Goal: Task Accomplishment & Management: Manage account settings

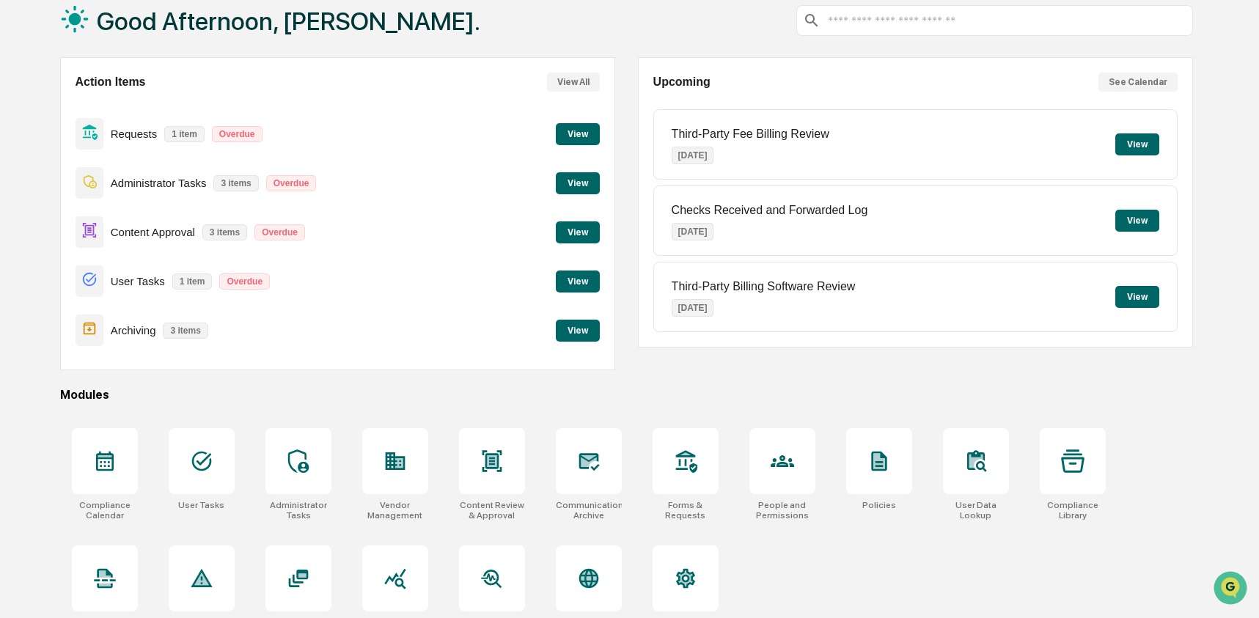
scroll to position [87, 0]
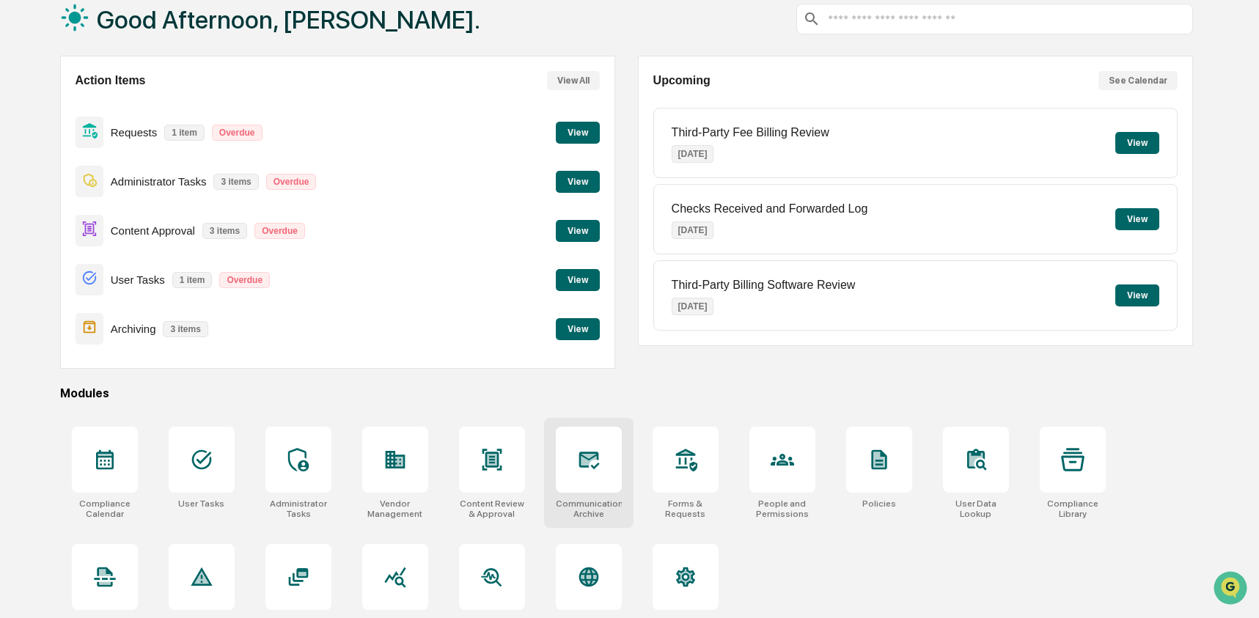
click at [586, 457] on icon at bounding box center [588, 460] width 15 height 12
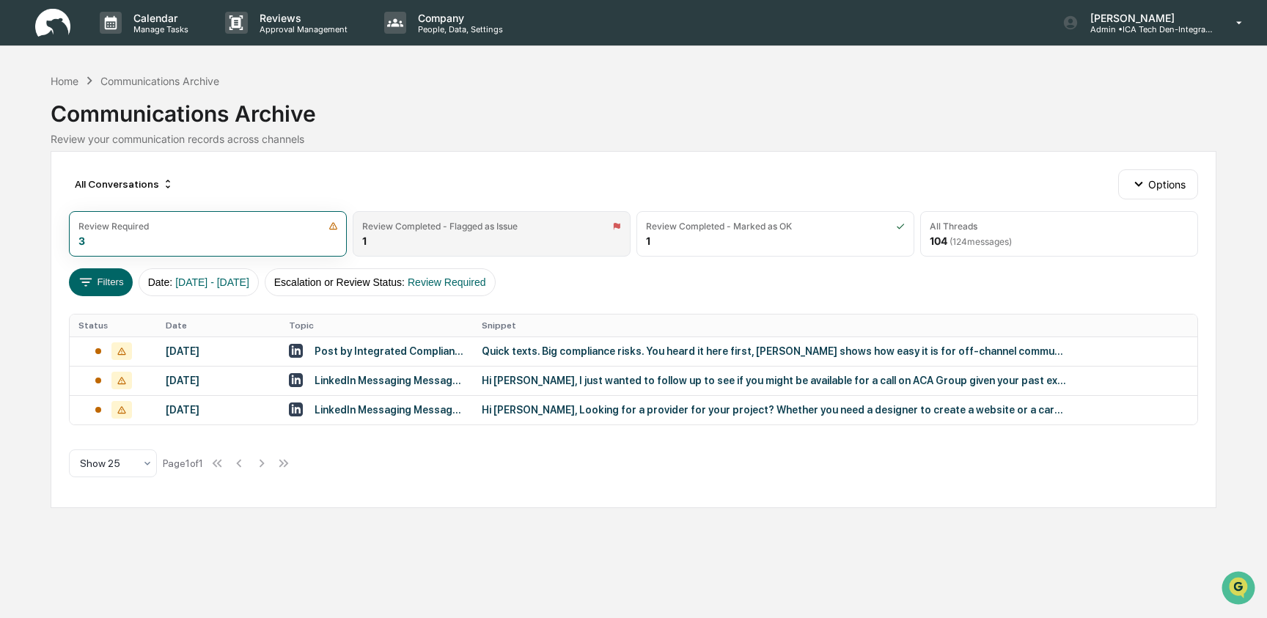
click at [470, 227] on div "Review Completed - Flagged as Issue" at bounding box center [439, 226] width 155 height 11
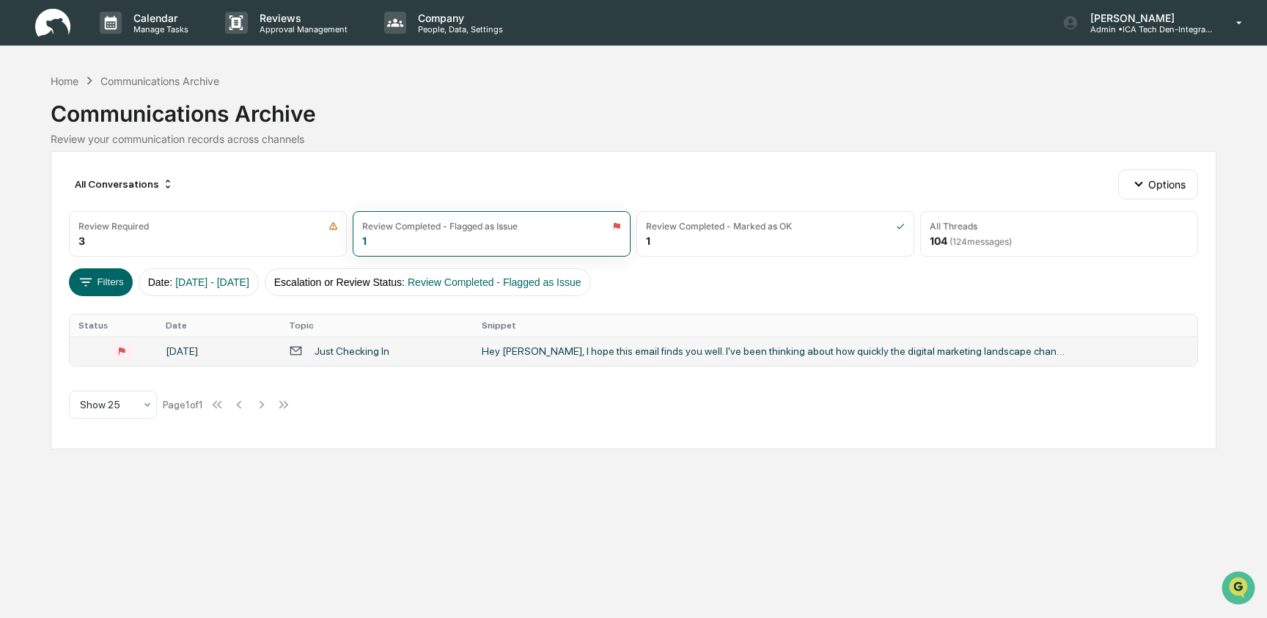
click at [364, 354] on div "Just Checking In" at bounding box center [351, 351] width 75 height 12
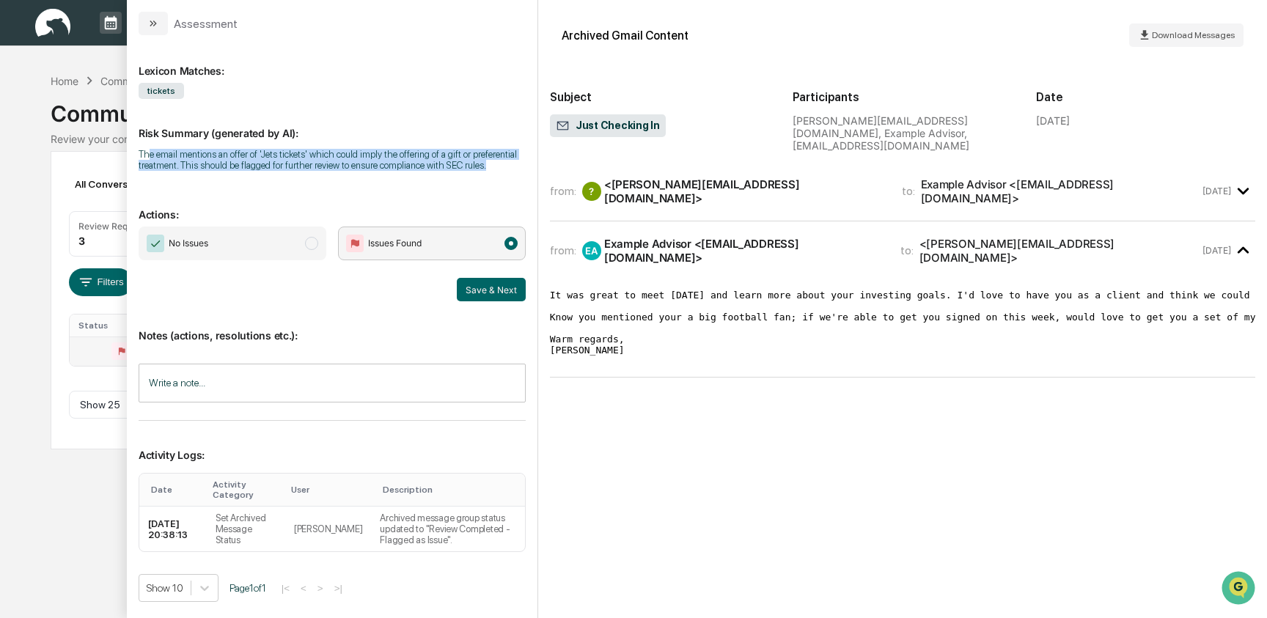
drag, startPoint x: 152, startPoint y: 152, endPoint x: 278, endPoint y: 177, distance: 128.7
click at [278, 171] on div "The email mentions an offer of 'Jets tickets' which could imply the offering of…" at bounding box center [332, 160] width 387 height 22
click at [282, 255] on span "No Issues" at bounding box center [233, 244] width 188 height 34
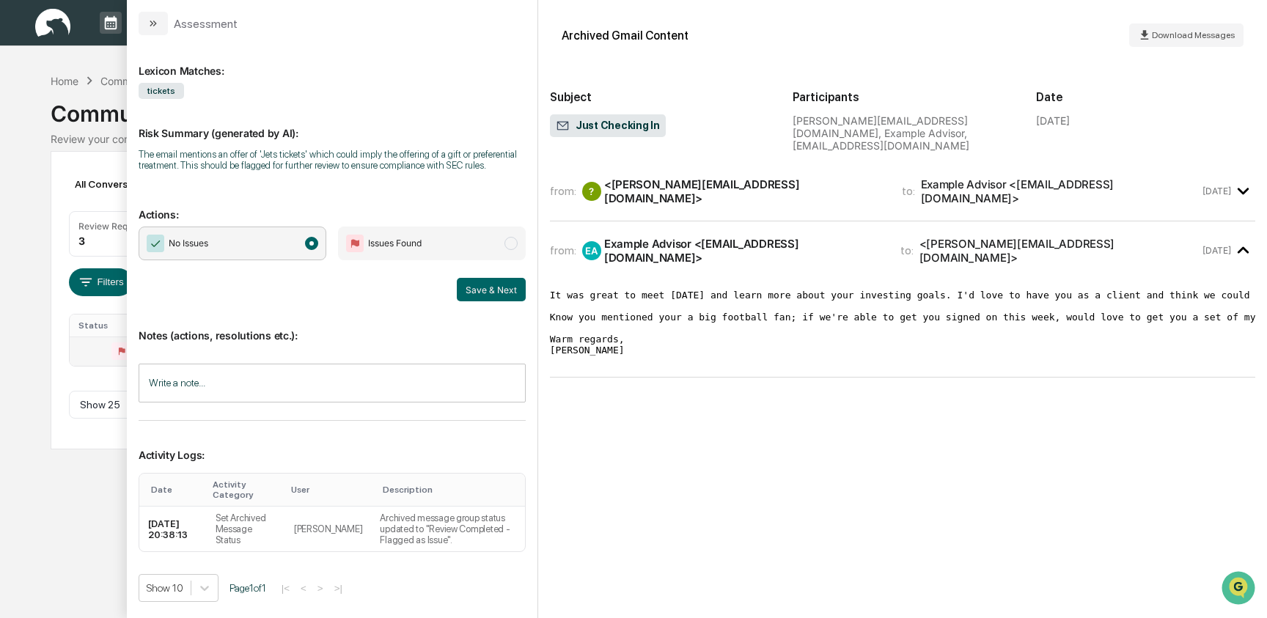
click at [438, 251] on span "Issues Found" at bounding box center [432, 244] width 188 height 34
click at [204, 402] on input "Write a note..." at bounding box center [332, 383] width 387 height 39
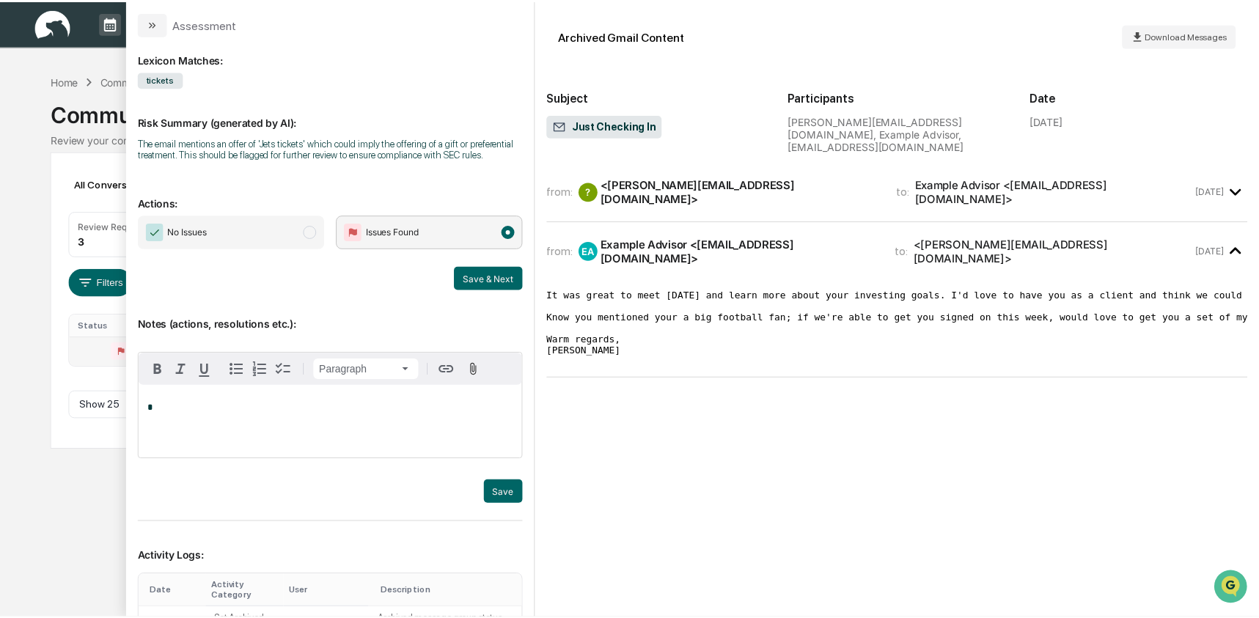
scroll to position [3, 0]
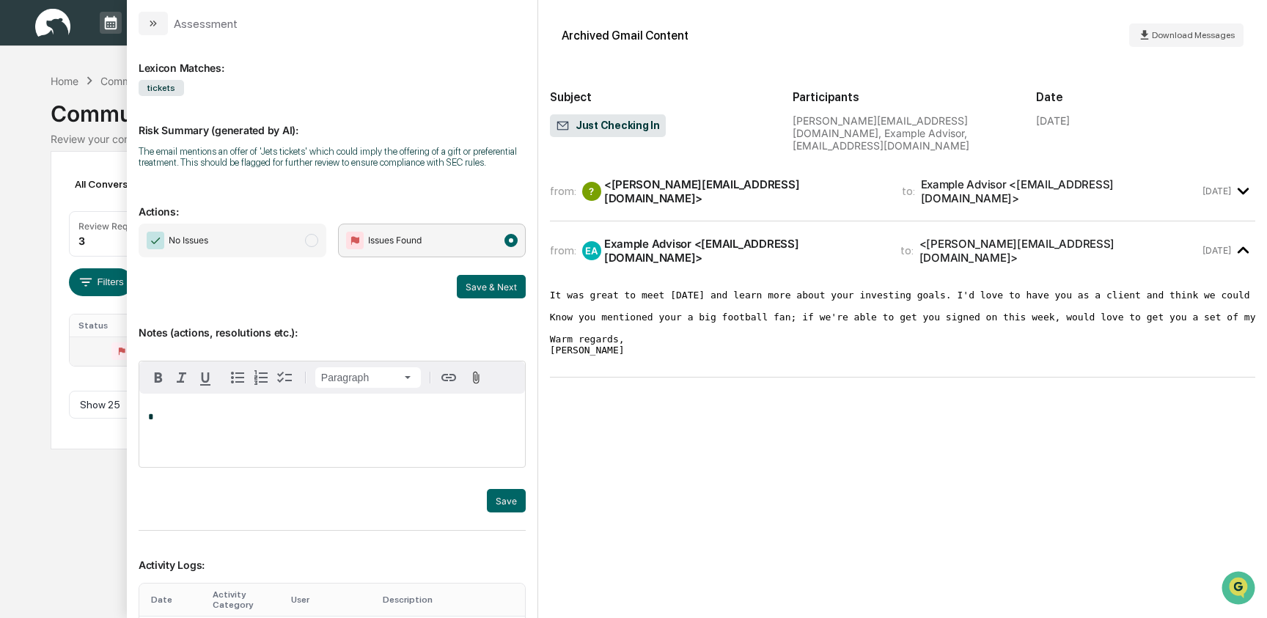
click at [81, 468] on div "Calendar Manage Tasks Reviews Approval Management Company People, Data, Setting…" at bounding box center [633, 309] width 1267 height 618
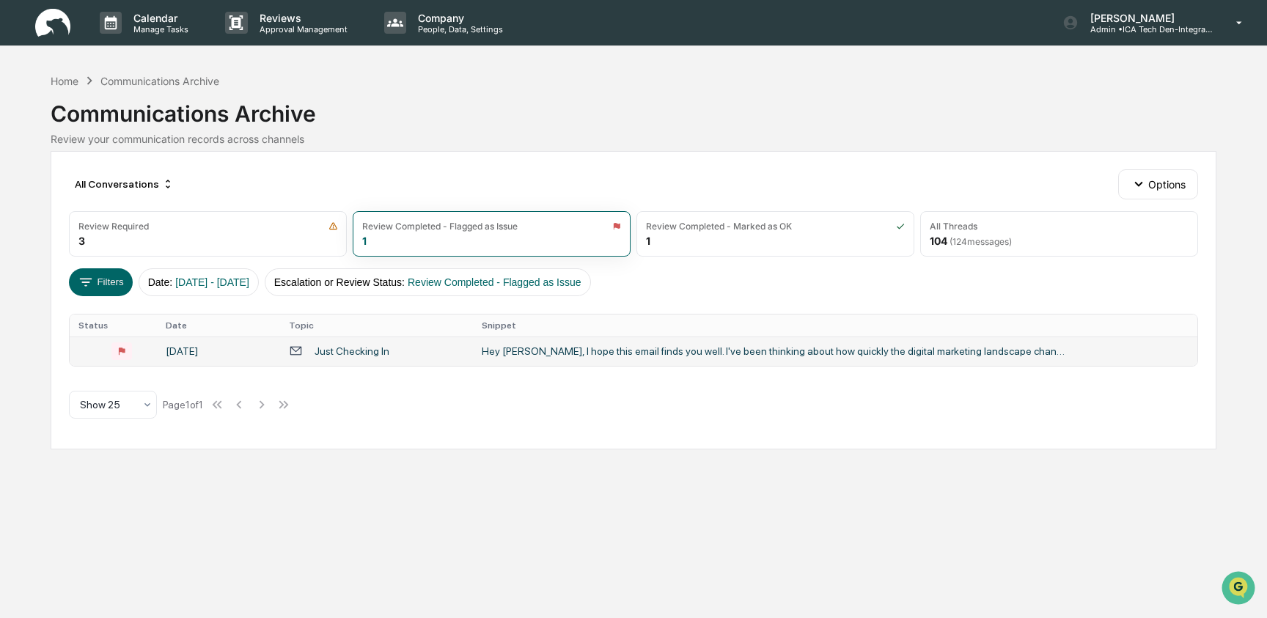
click at [63, 97] on div "Communications Archive" at bounding box center [634, 108] width 1166 height 38
click at [63, 82] on div "Home" at bounding box center [65, 81] width 28 height 12
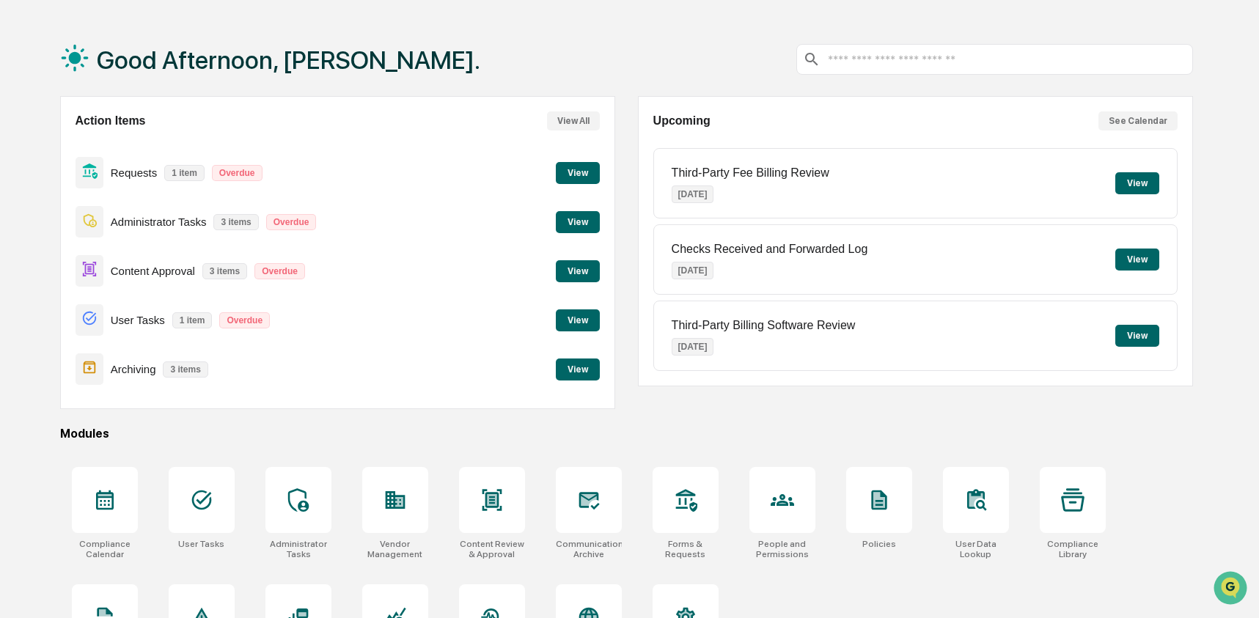
scroll to position [117, 0]
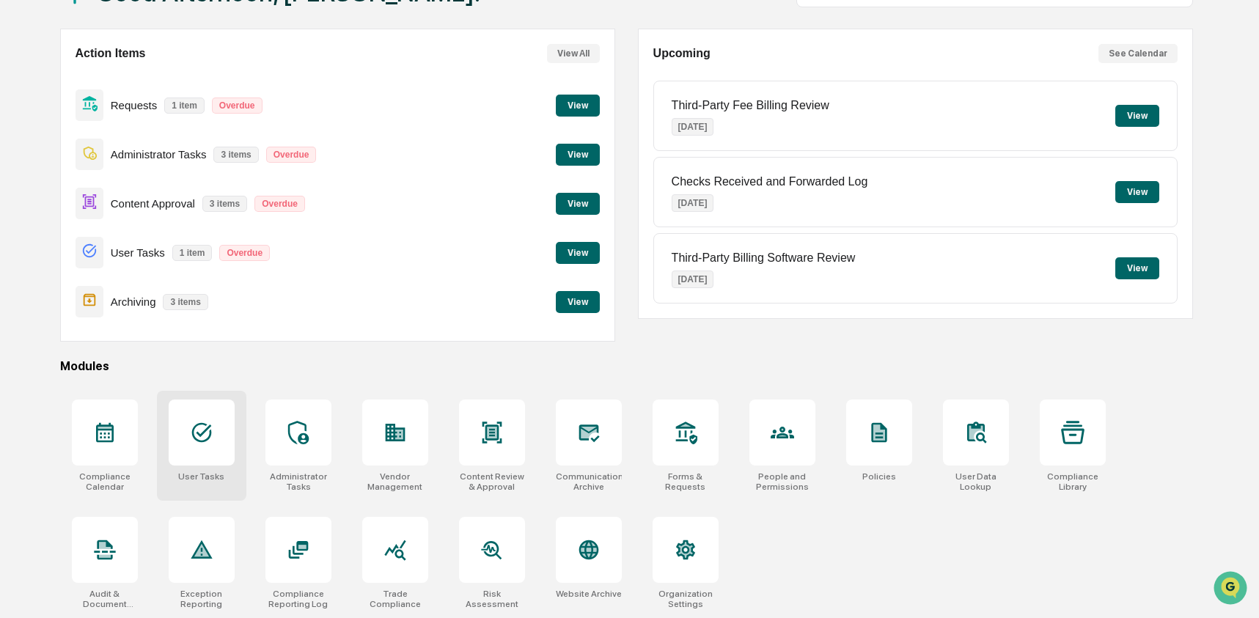
click at [232, 439] on div at bounding box center [202, 433] width 66 height 66
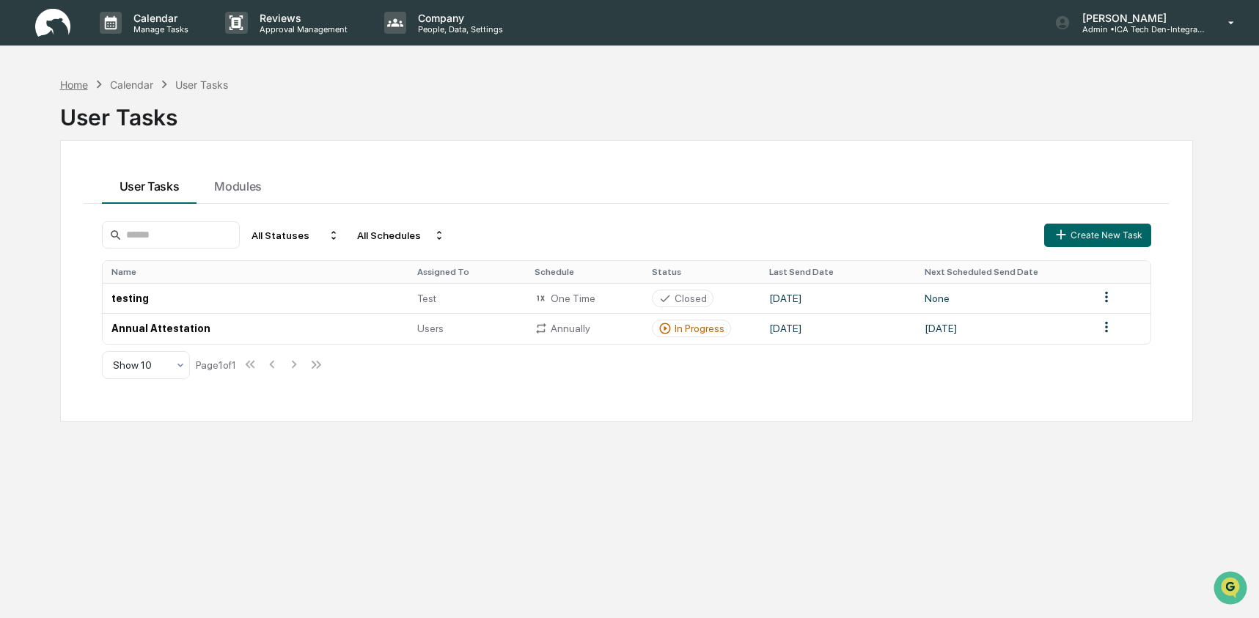
click at [84, 80] on div "Home" at bounding box center [74, 84] width 28 height 12
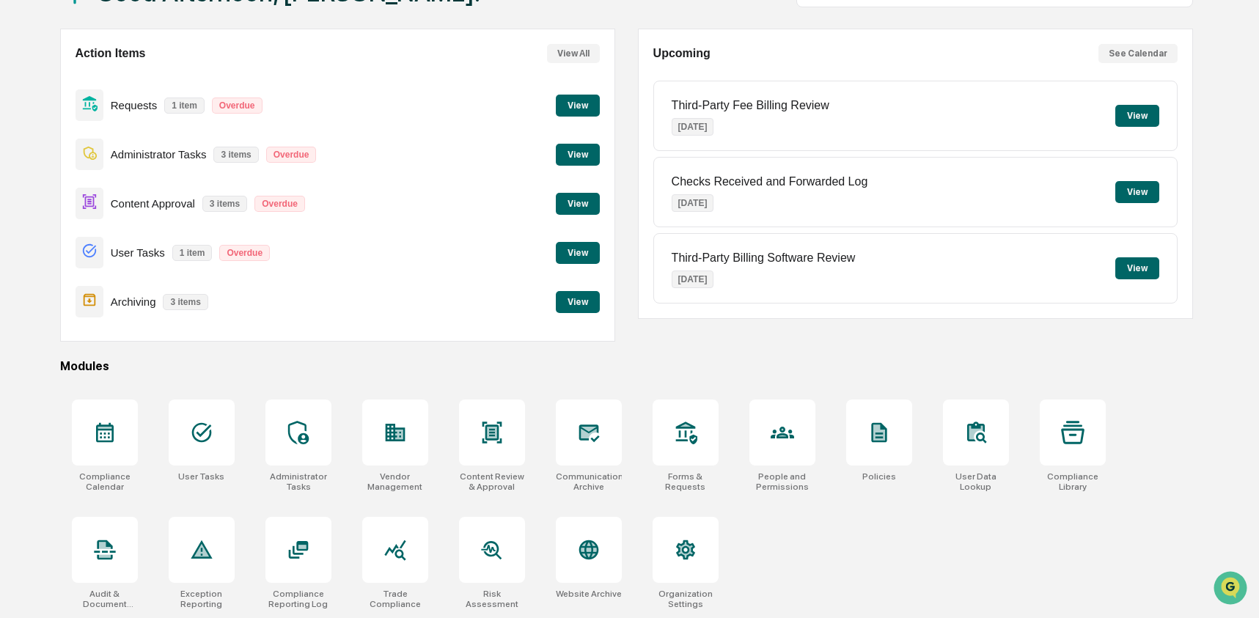
scroll to position [117, 0]
click at [389, 553] on icon at bounding box center [394, 549] width 23 height 23
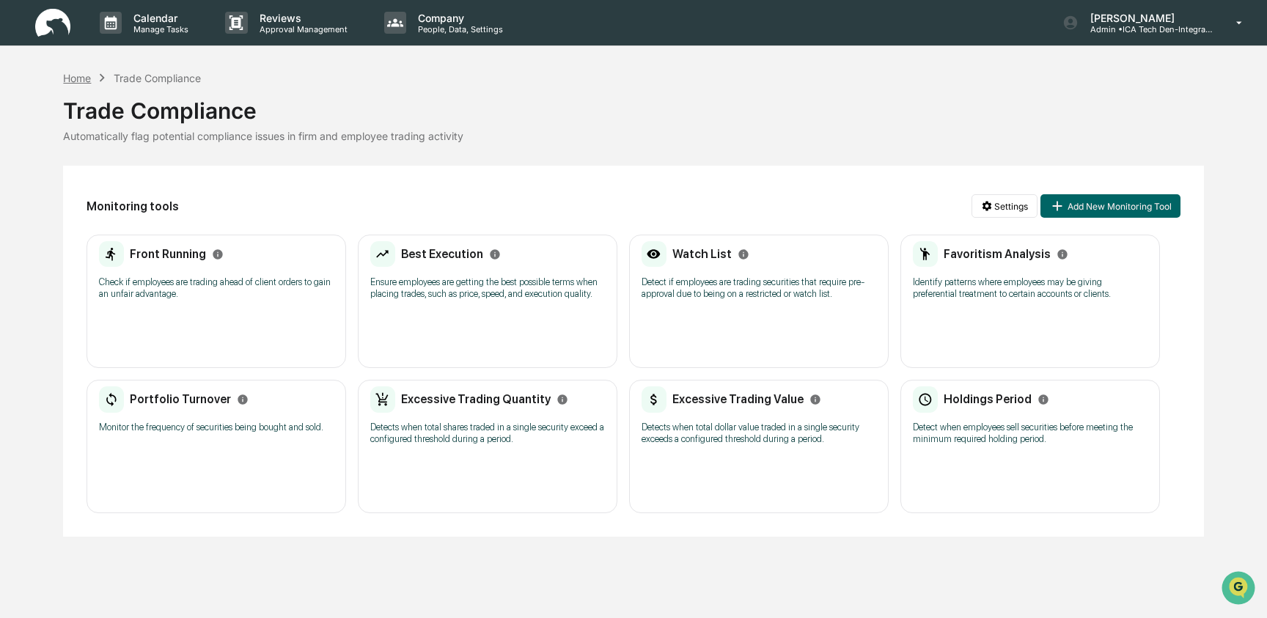
click at [75, 72] on div "Home" at bounding box center [77, 78] width 28 height 12
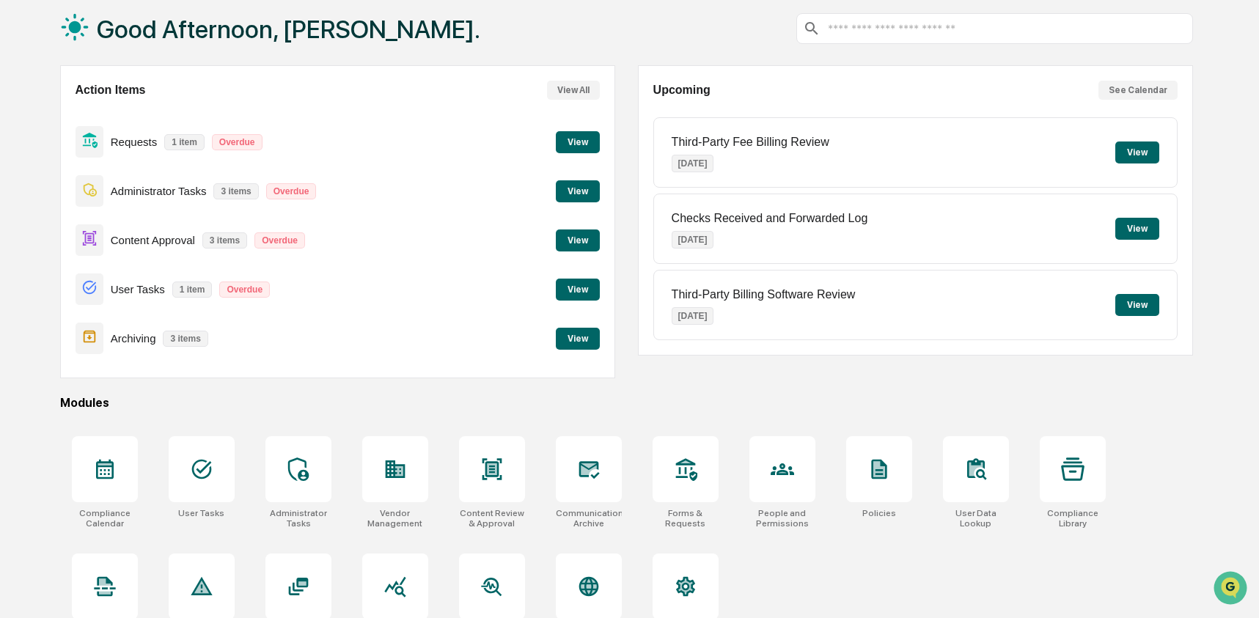
scroll to position [80, 0]
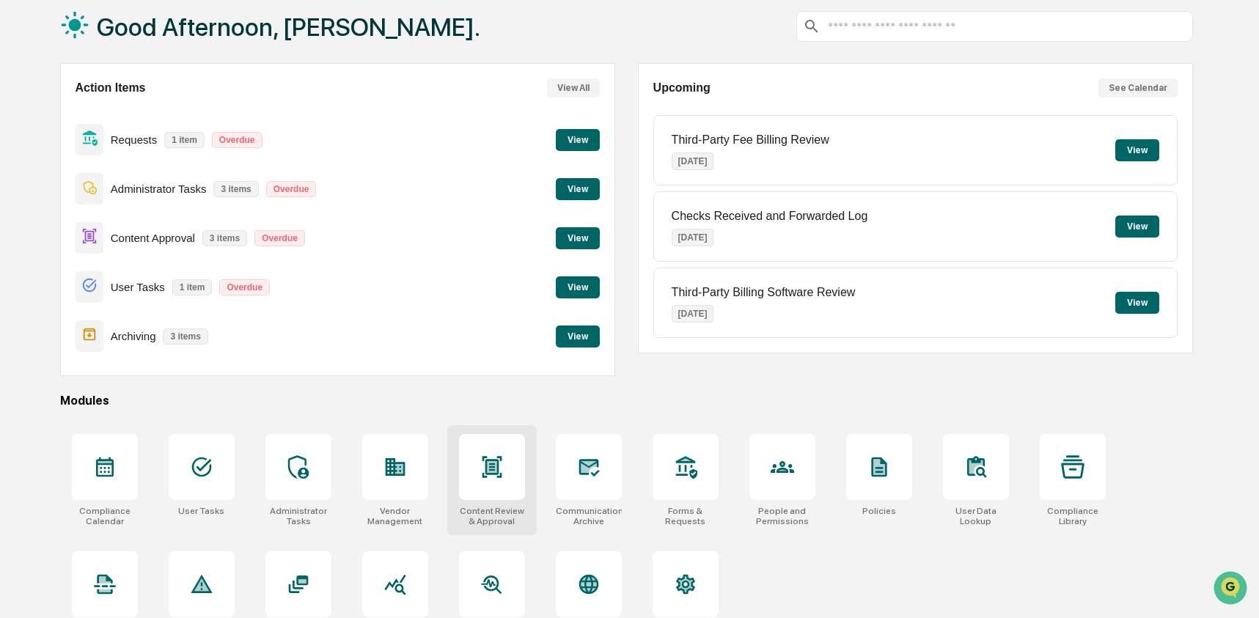
click at [498, 480] on div at bounding box center [492, 467] width 66 height 66
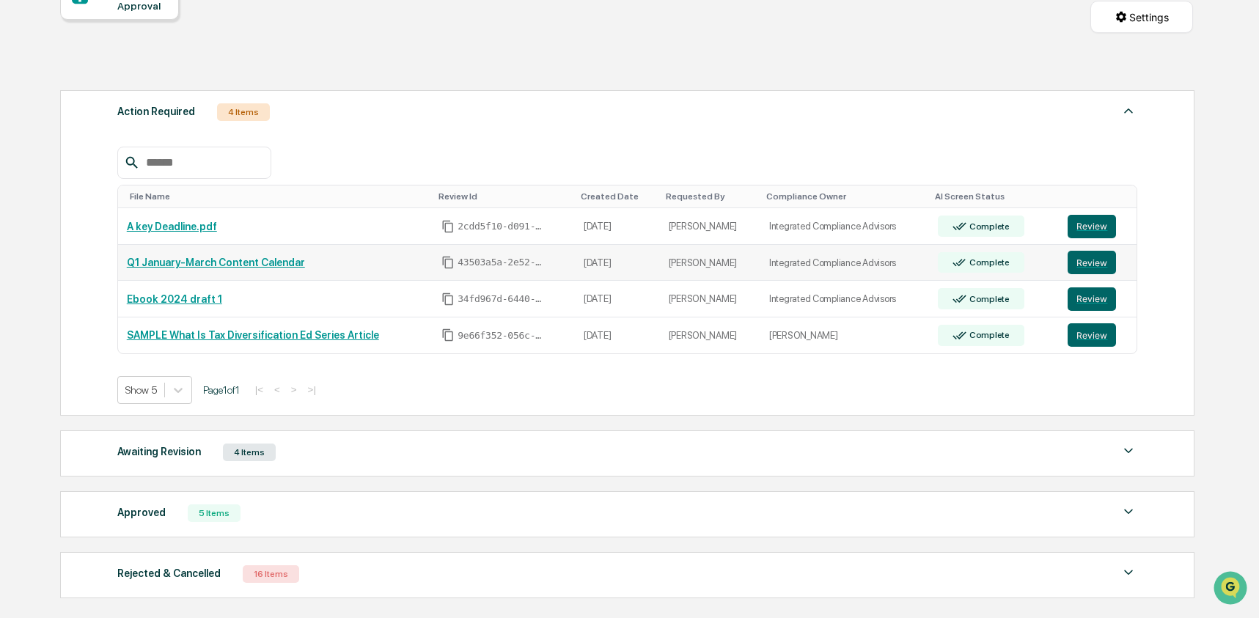
scroll to position [163, 0]
click at [1097, 306] on button "Review" at bounding box center [1091, 298] width 48 height 23
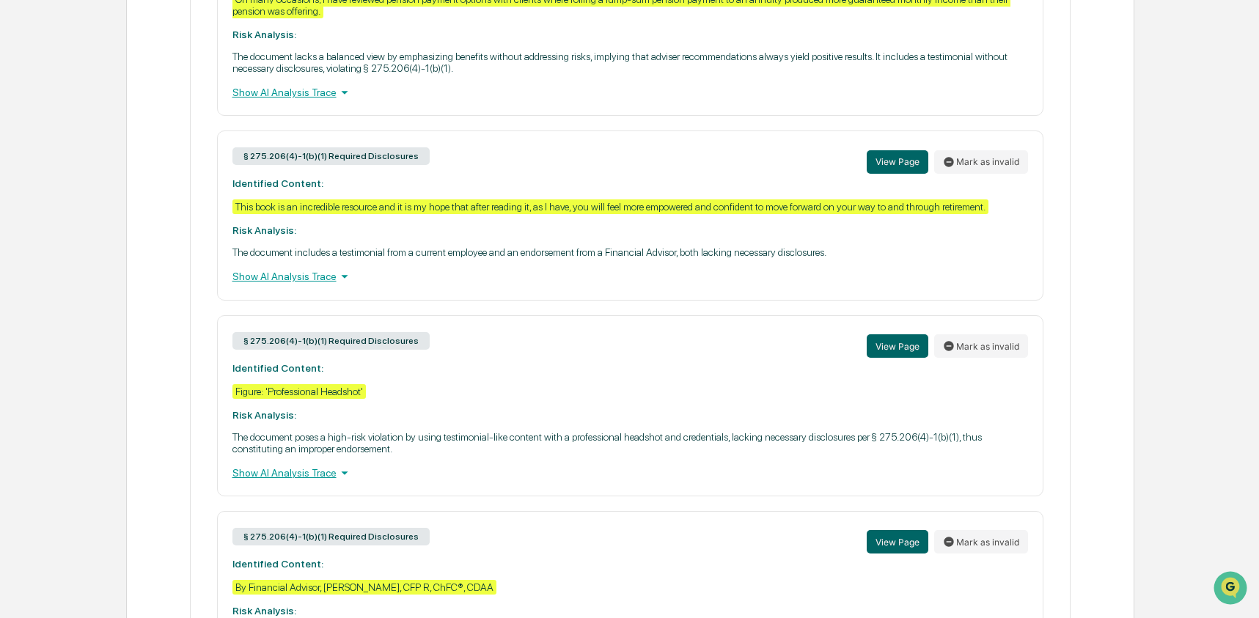
scroll to position [791, 0]
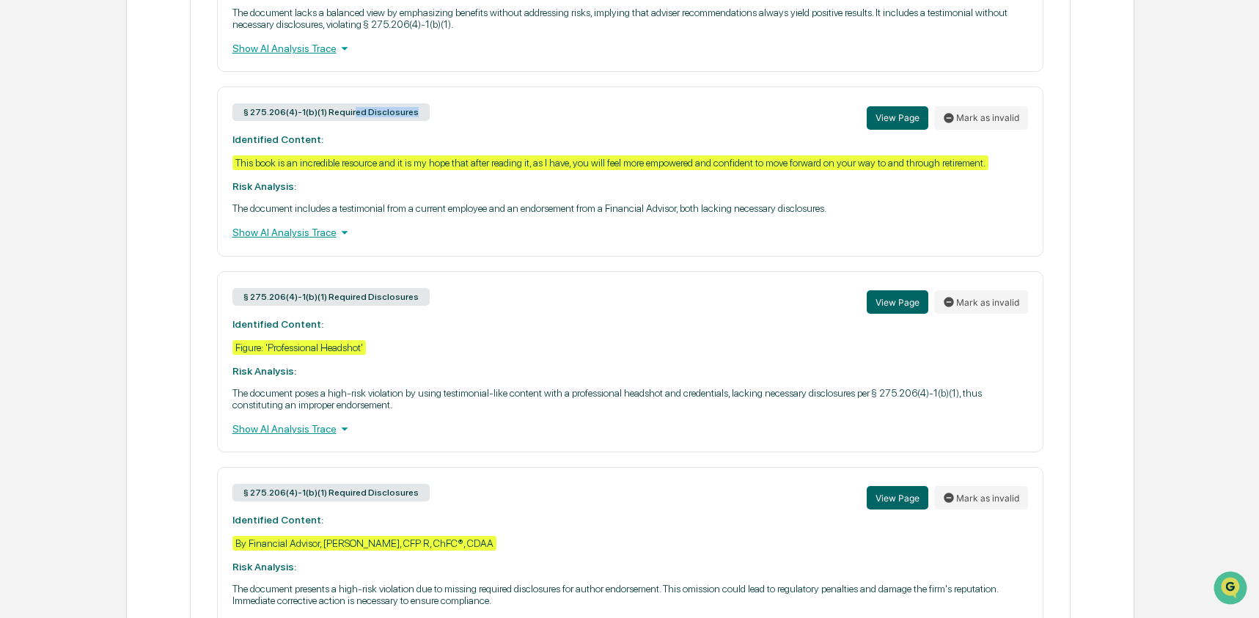
drag, startPoint x: 360, startPoint y: 140, endPoint x: 477, endPoint y: 144, distance: 116.6
click at [477, 133] on div "§ 275.206(4)-1(b)(1) Required Disclosures View Page Mark as invalid" at bounding box center [630, 118] width 796 height 32
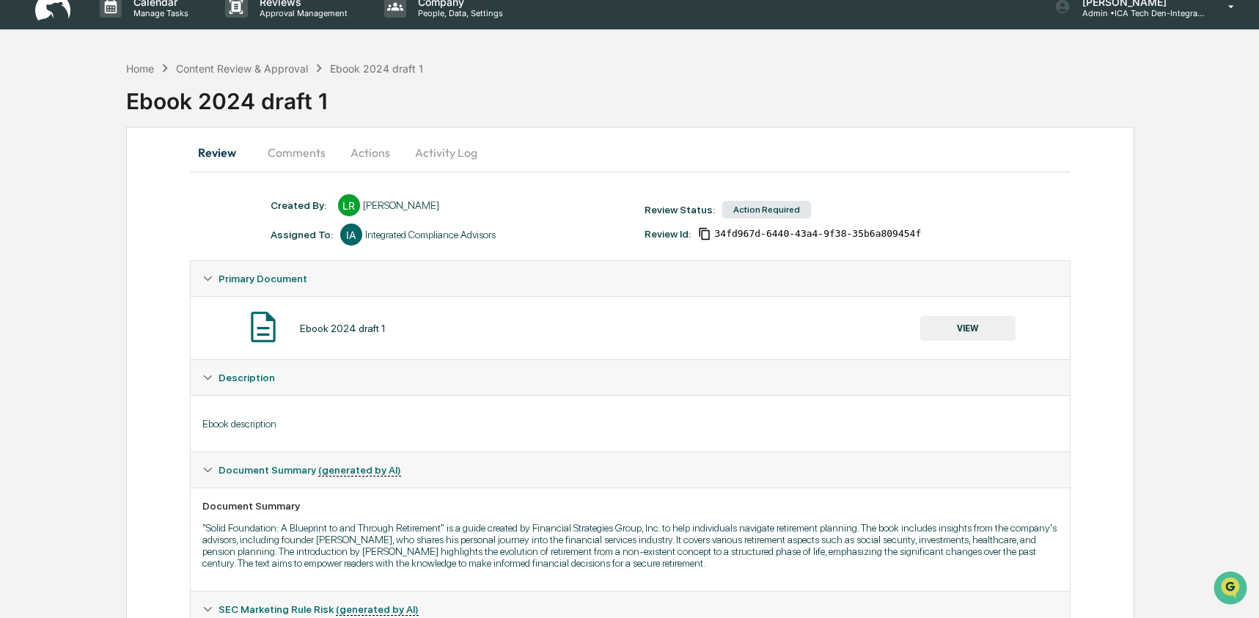
scroll to position [0, 0]
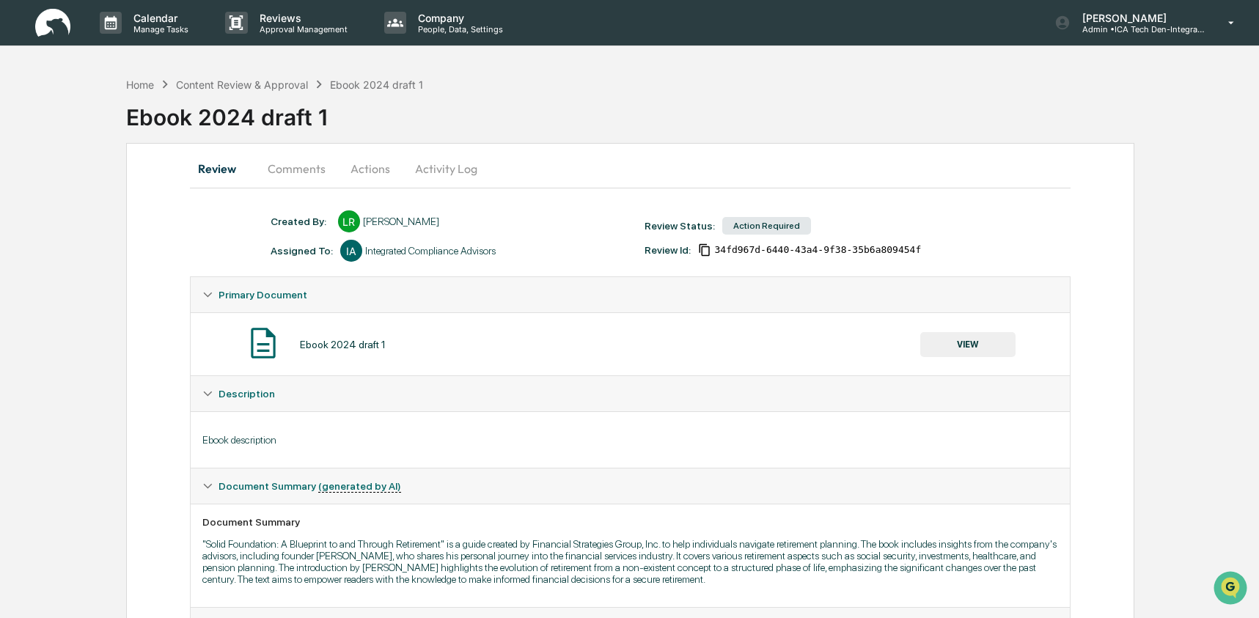
click at [57, 33] on img at bounding box center [52, 23] width 35 height 29
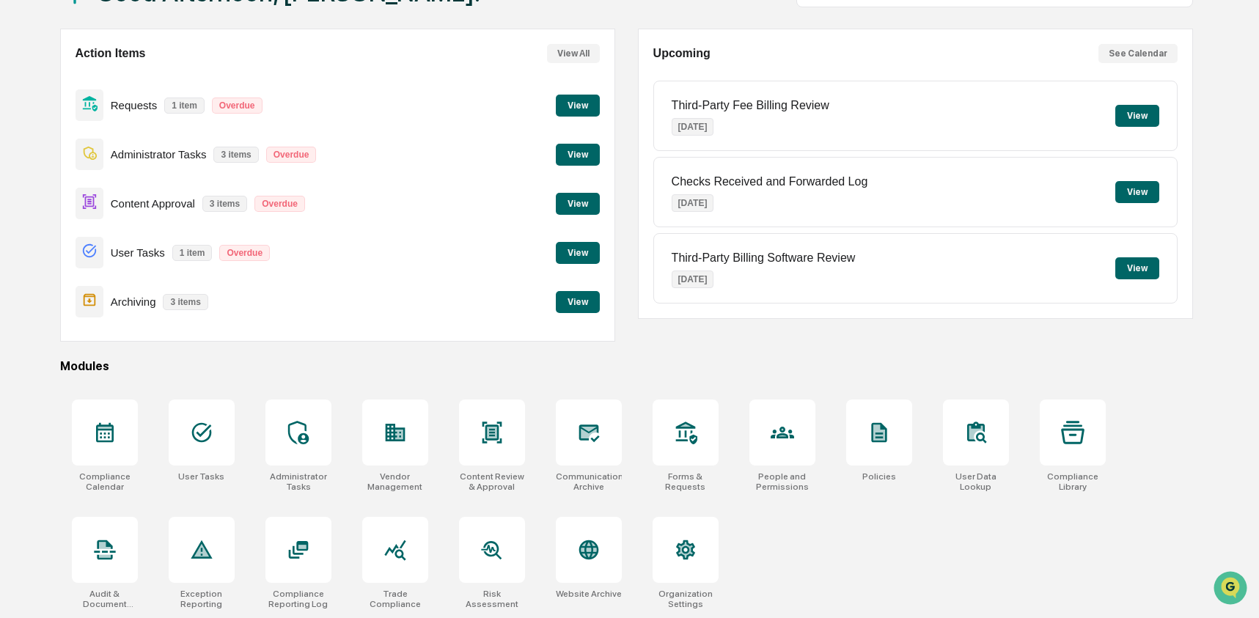
scroll to position [117, 0]
click at [305, 567] on div at bounding box center [298, 550] width 66 height 66
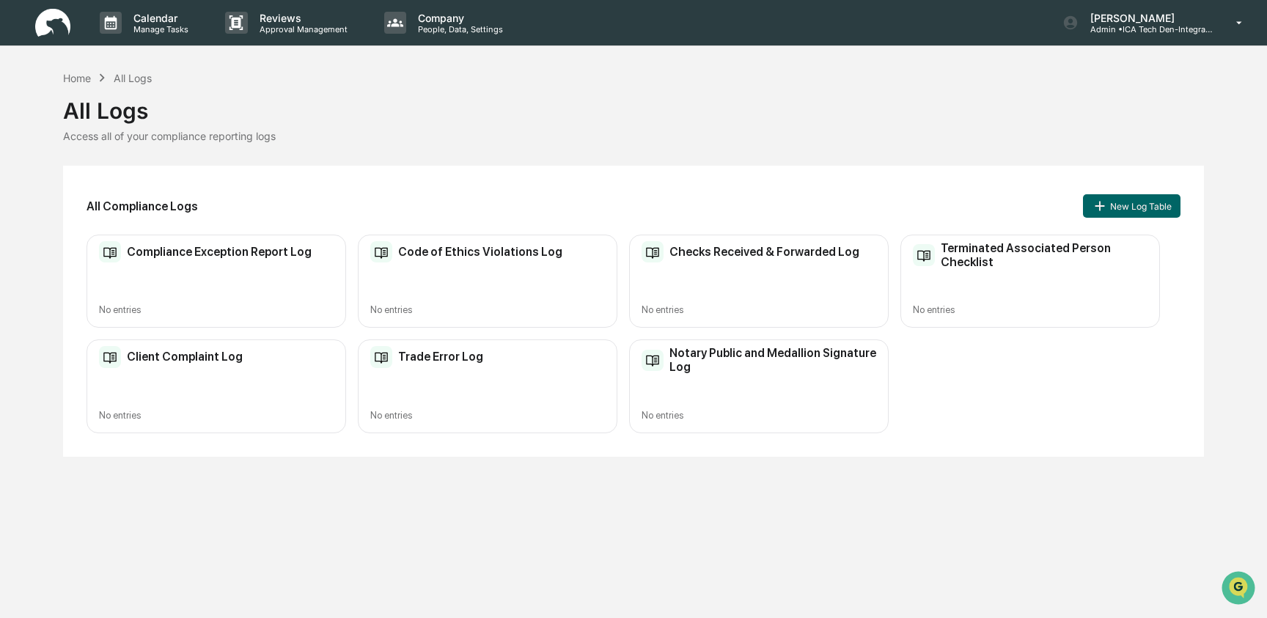
click at [735, 253] on h2 "Checks Received & Forwarded Log" at bounding box center [764, 252] width 190 height 14
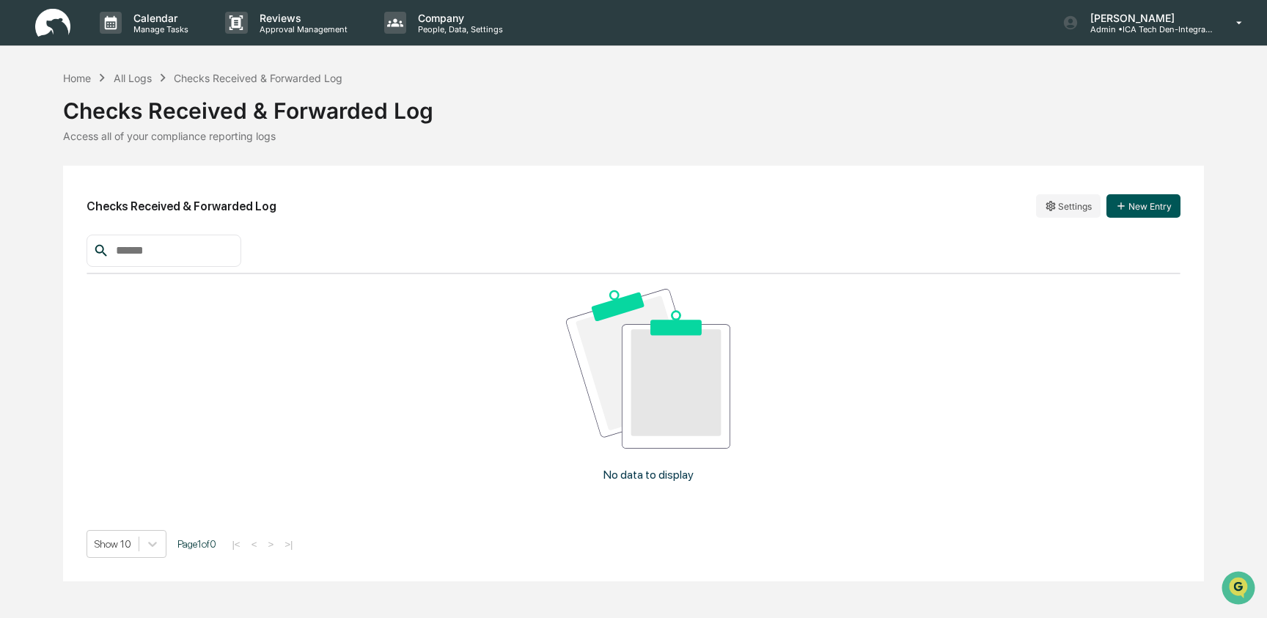
click at [1115, 208] on icon "button" at bounding box center [1121, 206] width 12 height 12
click at [86, 81] on div "Home" at bounding box center [77, 78] width 28 height 12
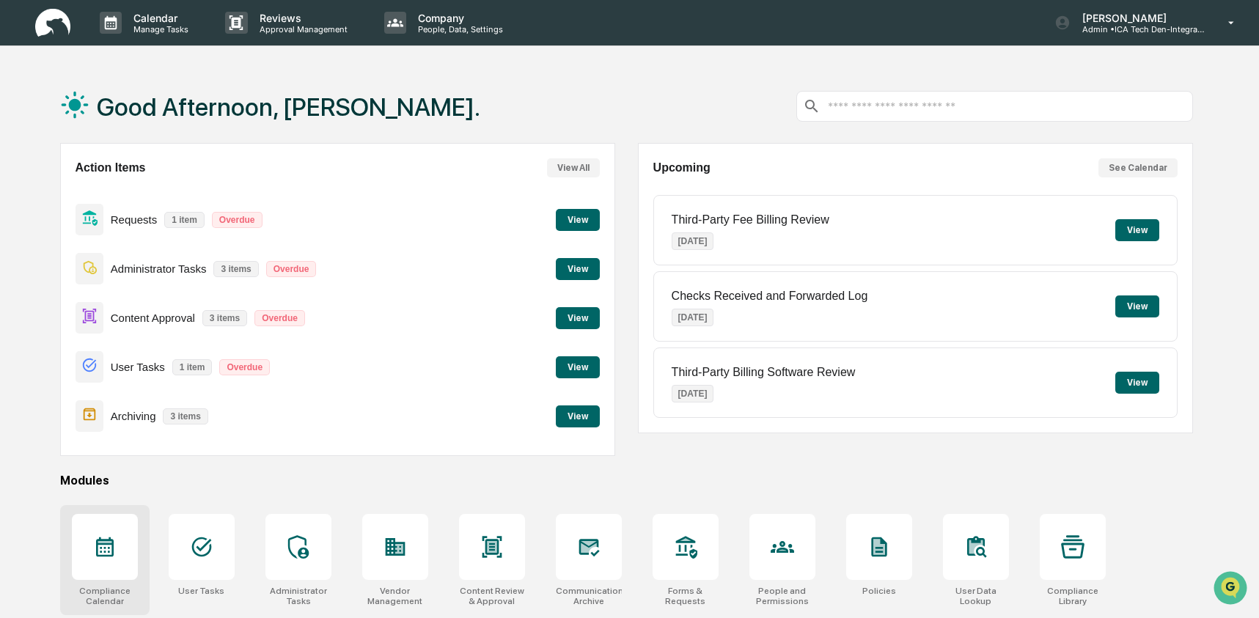
click at [102, 535] on icon at bounding box center [104, 546] width 23 height 23
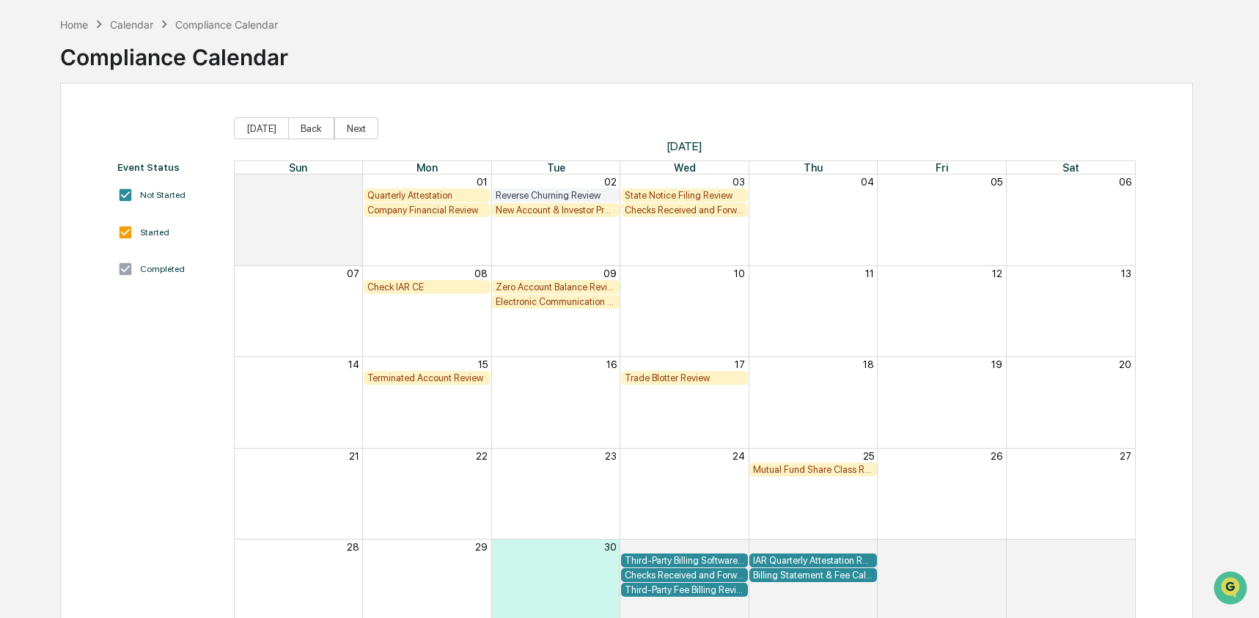
scroll to position [81, 0]
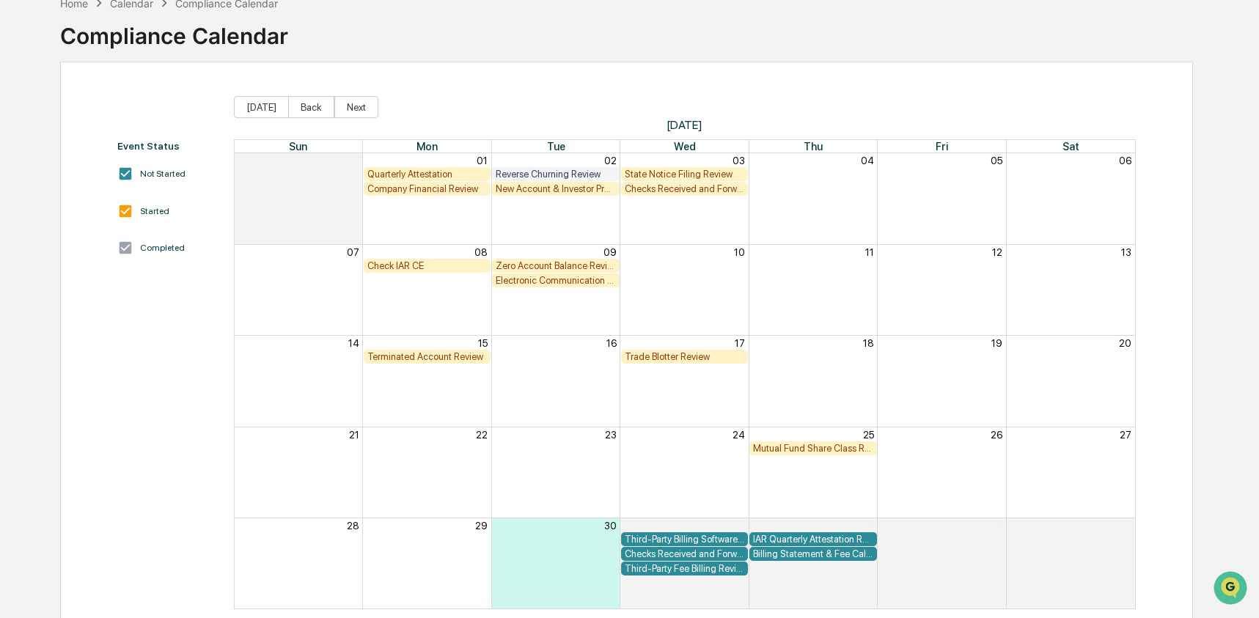
click at [538, 265] on div "Zero Account Balance Review" at bounding box center [555, 265] width 119 height 11
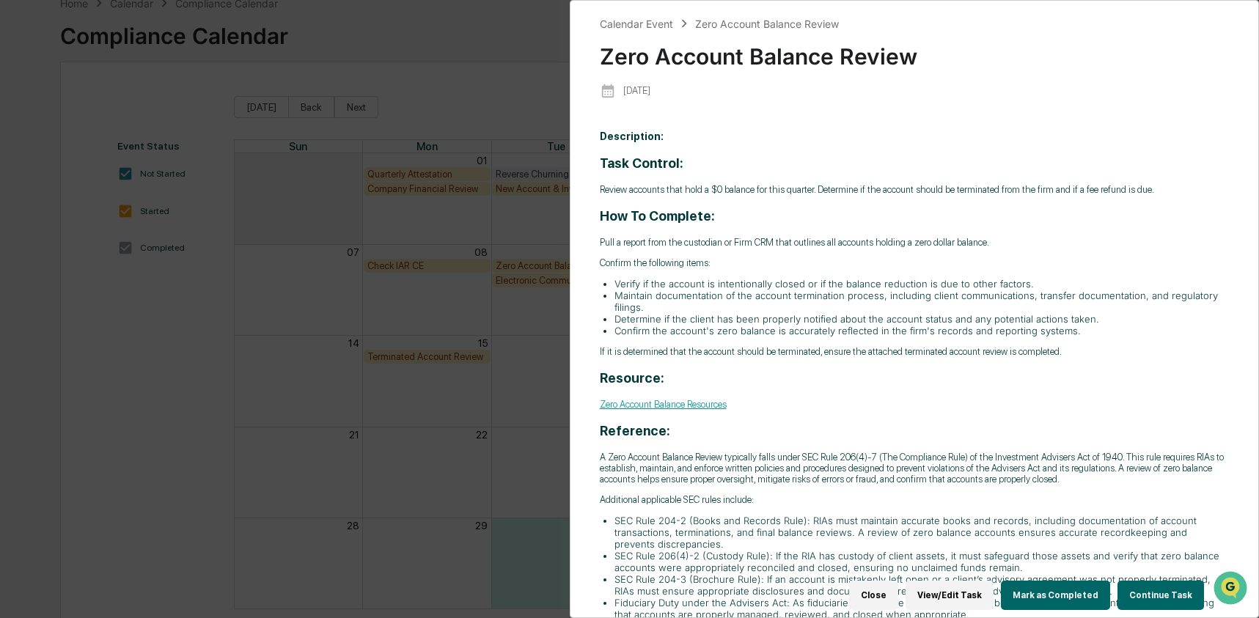
click at [1140, 592] on button "Continue Task" at bounding box center [1160, 595] width 87 height 29
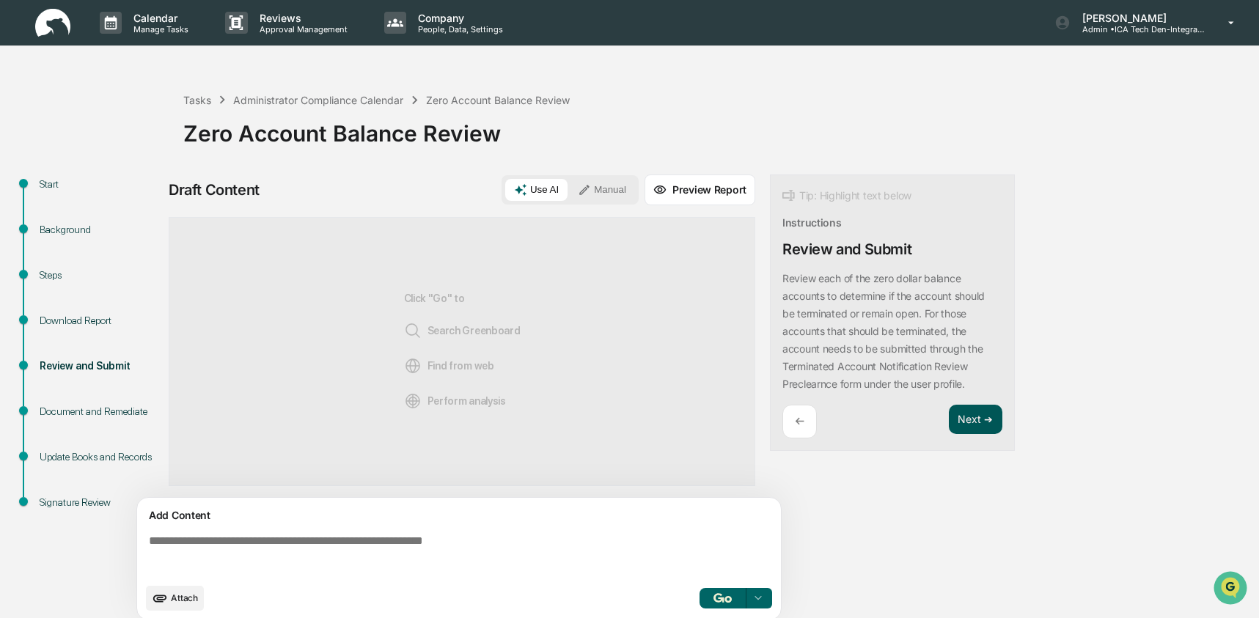
click at [979, 414] on button "Next ➔" at bounding box center [976, 420] width 54 height 30
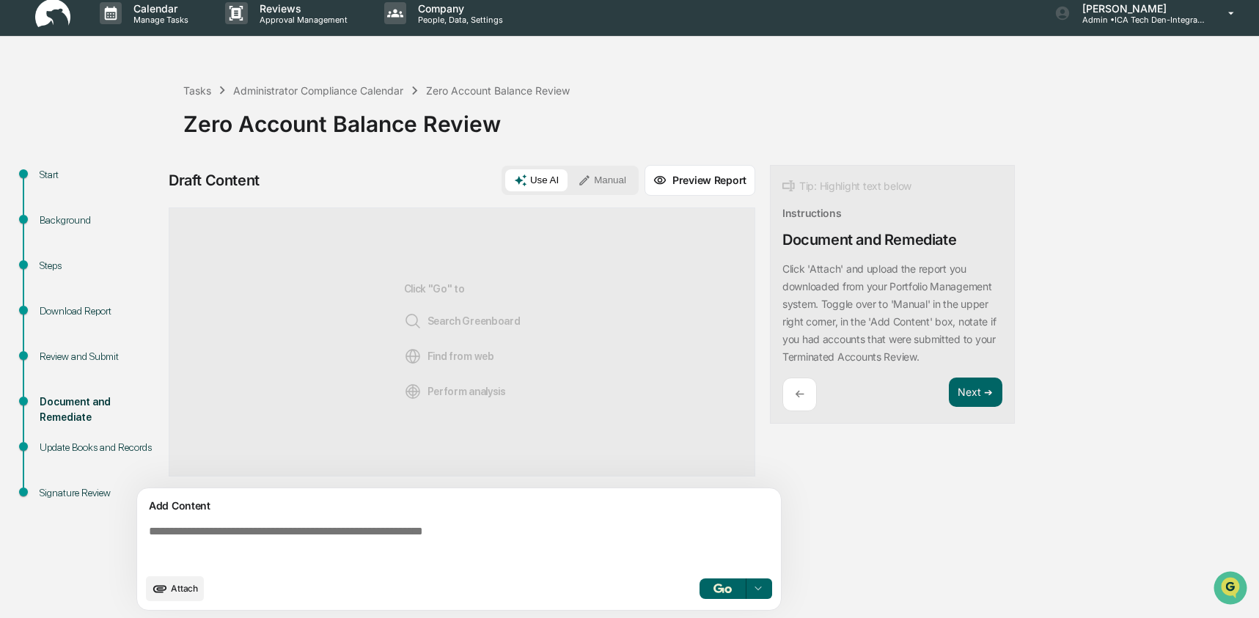
scroll to position [11, 0]
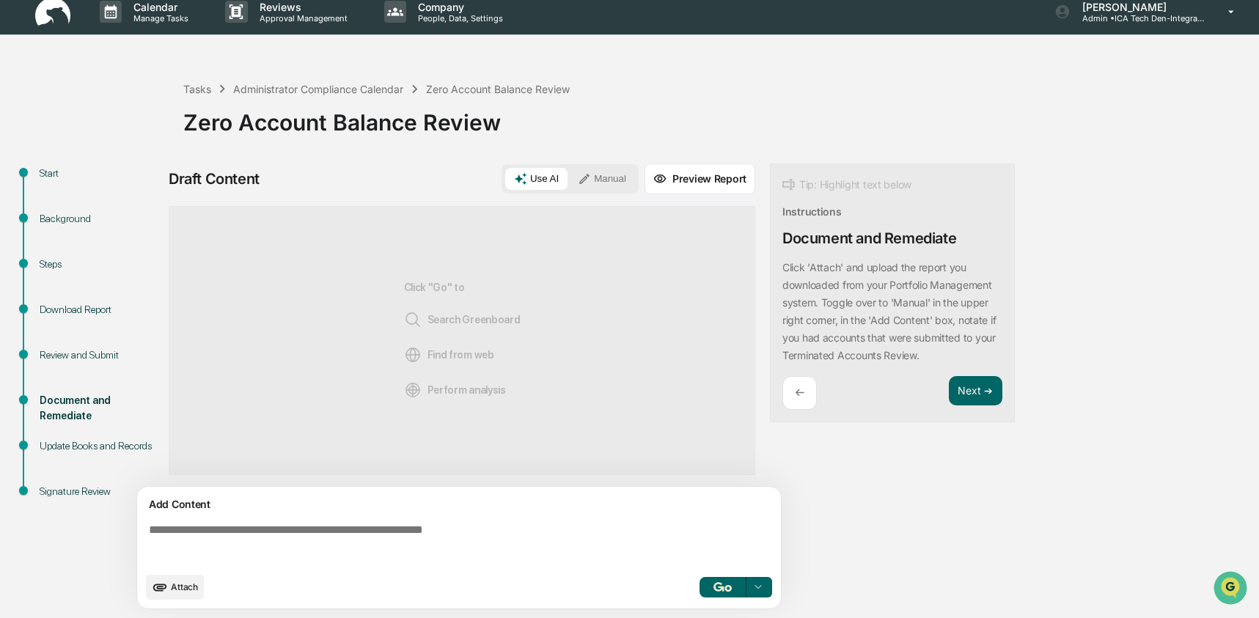
click at [345, 540] on textarea at bounding box center [462, 544] width 638 height 53
click at [610, 183] on button "Manual" at bounding box center [602, 179] width 66 height 22
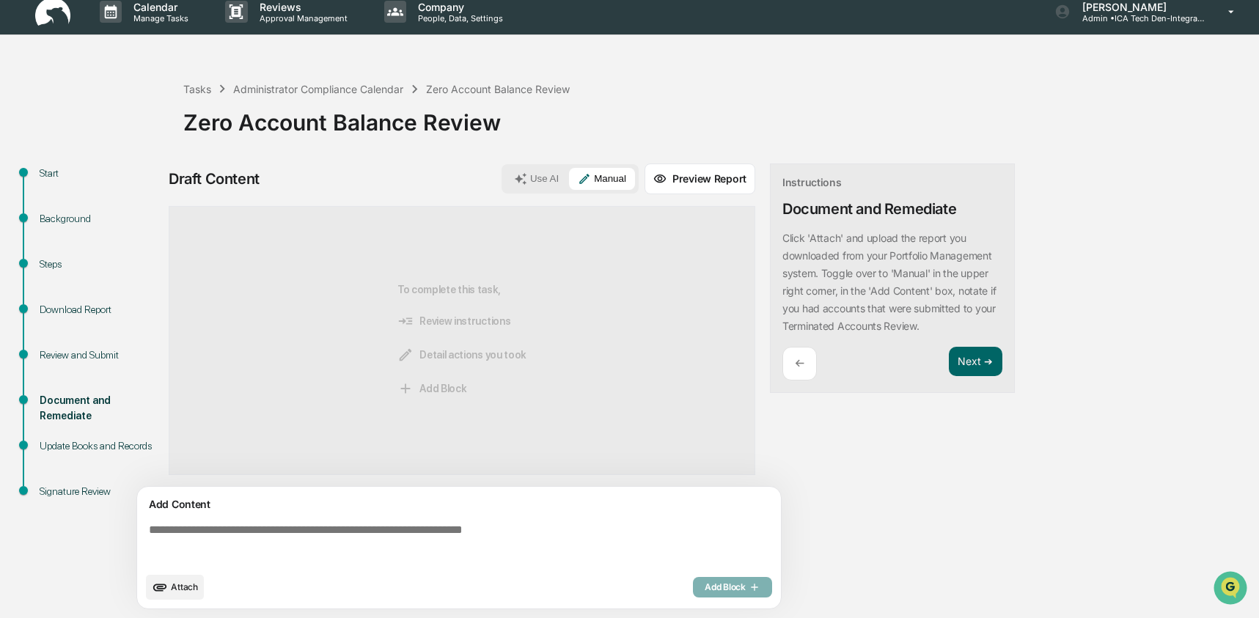
click at [700, 173] on button "Preview Report" at bounding box center [699, 178] width 111 height 31
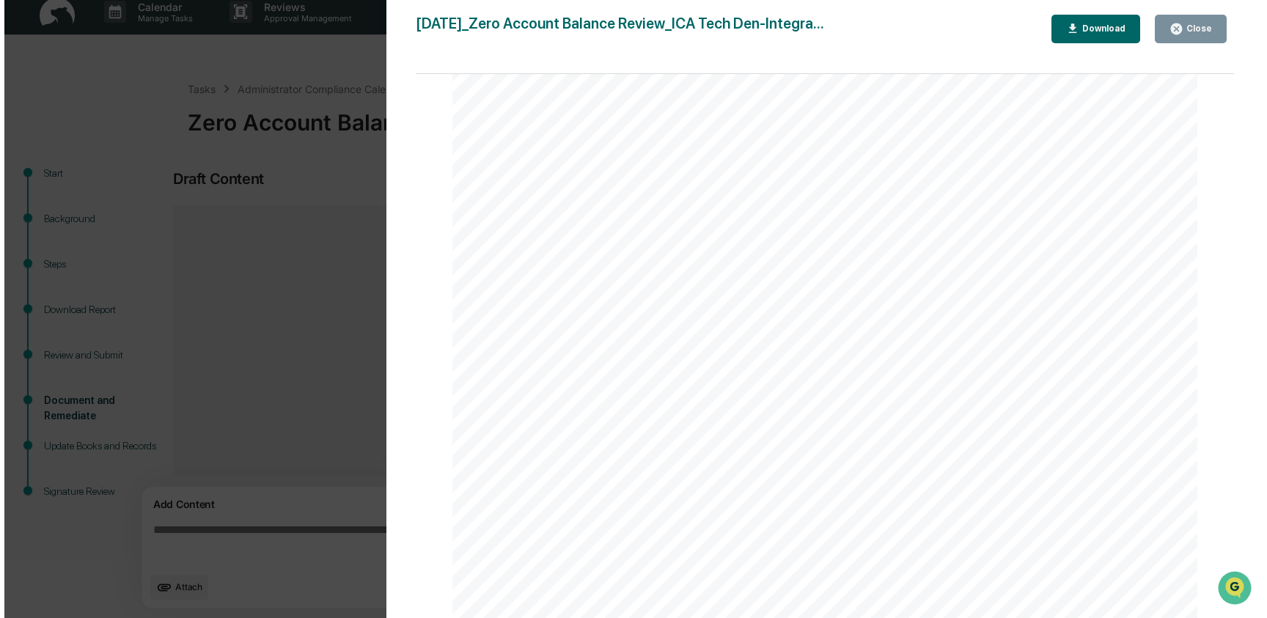
scroll to position [1624, 0]
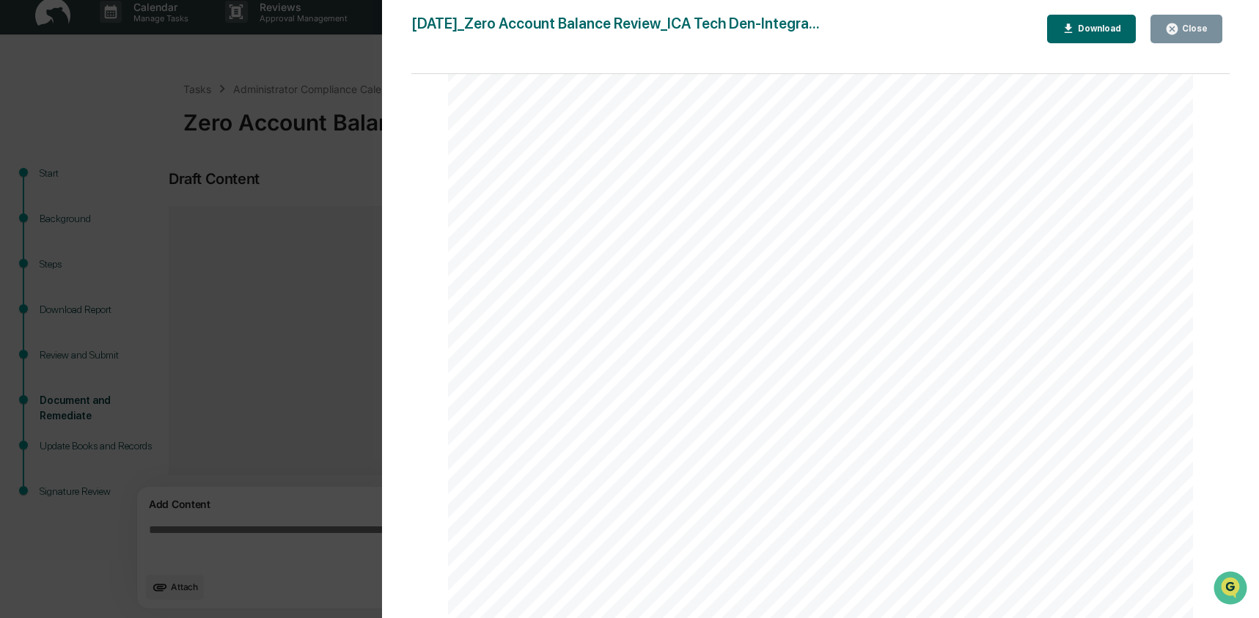
click at [303, 161] on div "Version History [DATE] 05:52 PM [PERSON_NAME] [DATE]_Zero Account Balance Revie…" at bounding box center [629, 309] width 1259 height 618
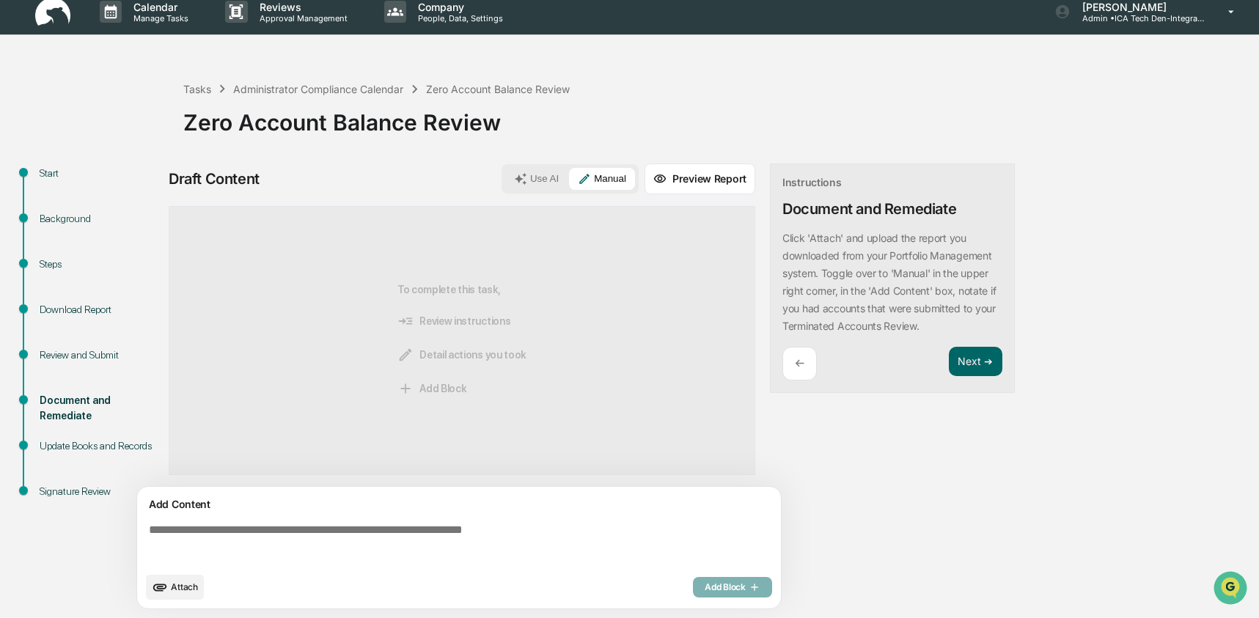
click at [64, 21] on img at bounding box center [52, 12] width 35 height 29
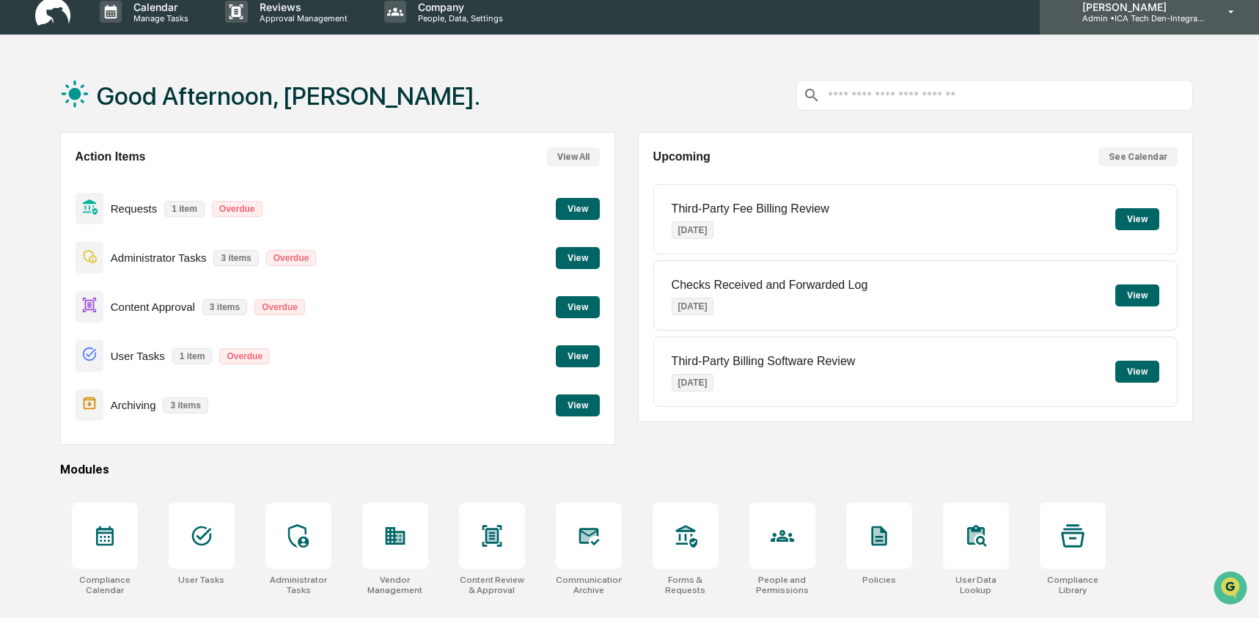
click at [1107, 17] on p "Admin • ICA Tech Den-Integrated Compliance Advisors" at bounding box center [1138, 18] width 136 height 10
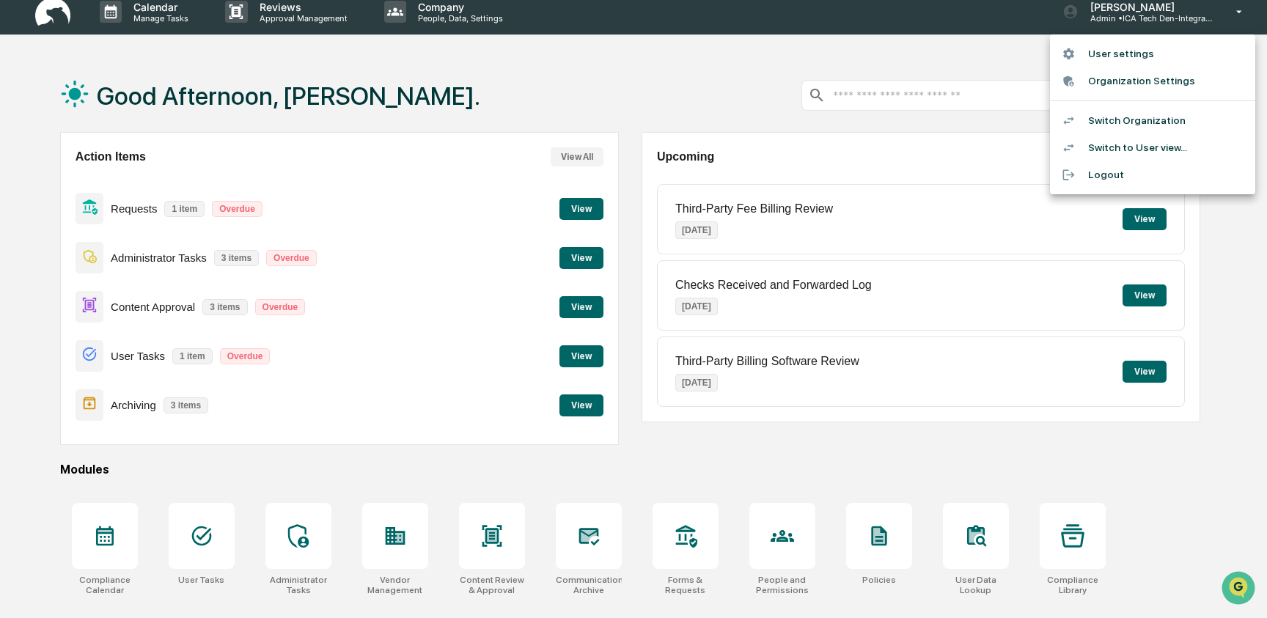
click at [1107, 150] on li "Switch to User view..." at bounding box center [1152, 147] width 205 height 27
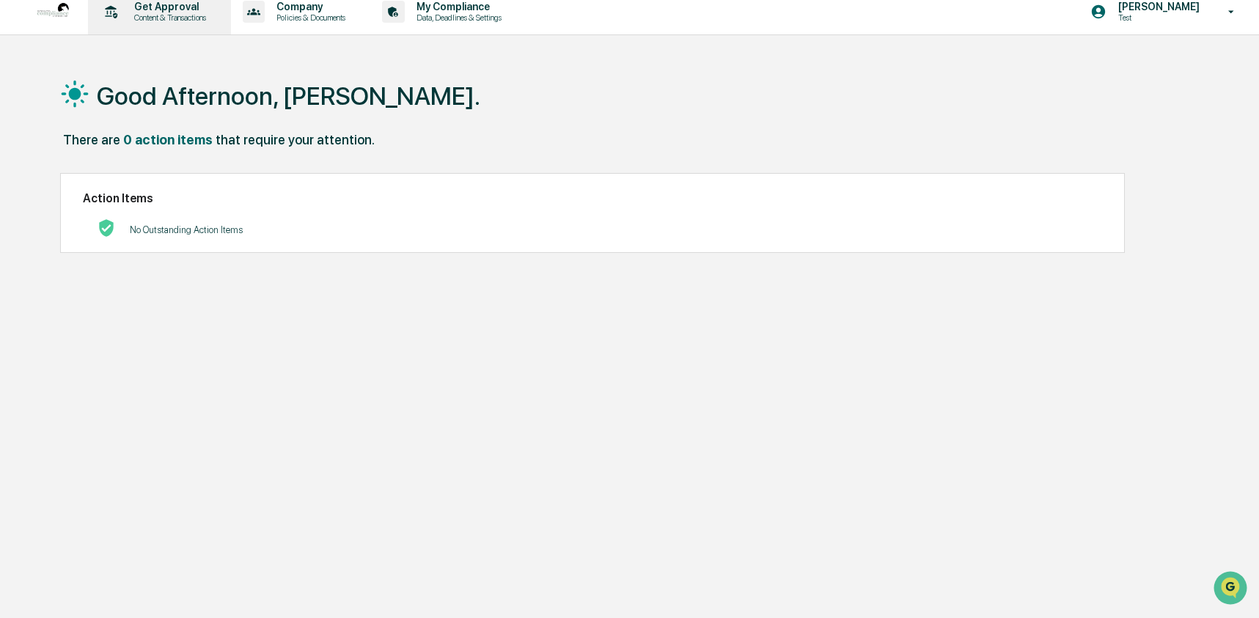
click at [160, 8] on p "Get Approval" at bounding box center [167, 7] width 91 height 12
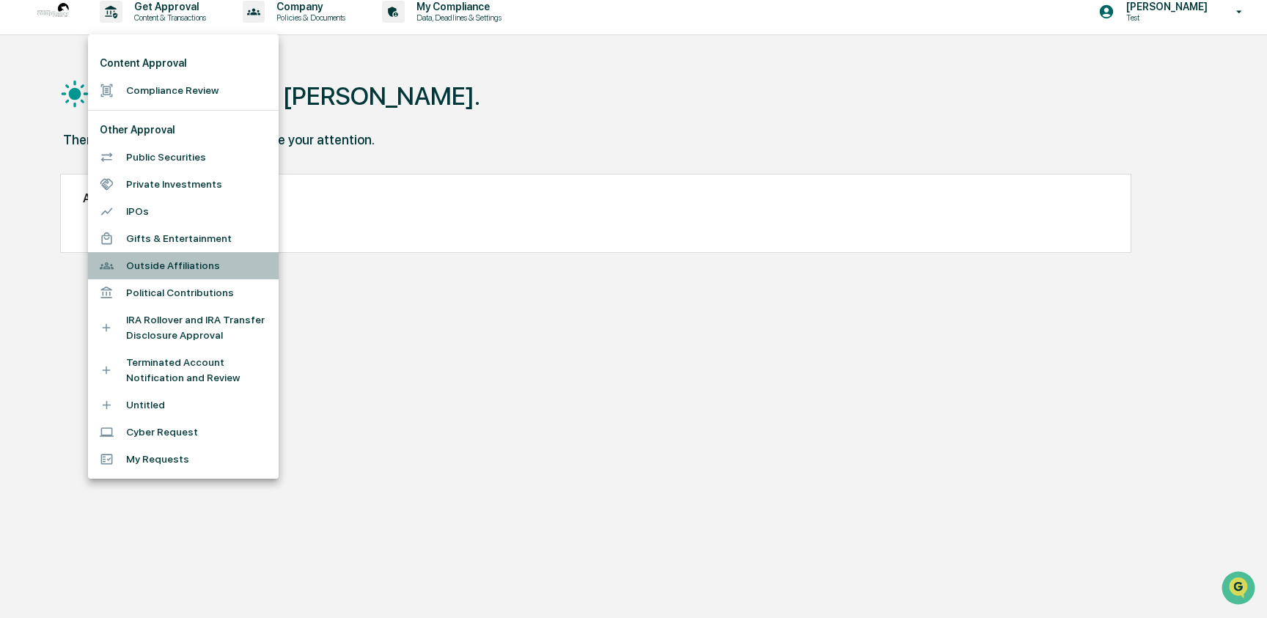
click at [194, 265] on li "Outside Affiliations" at bounding box center [183, 265] width 191 height 27
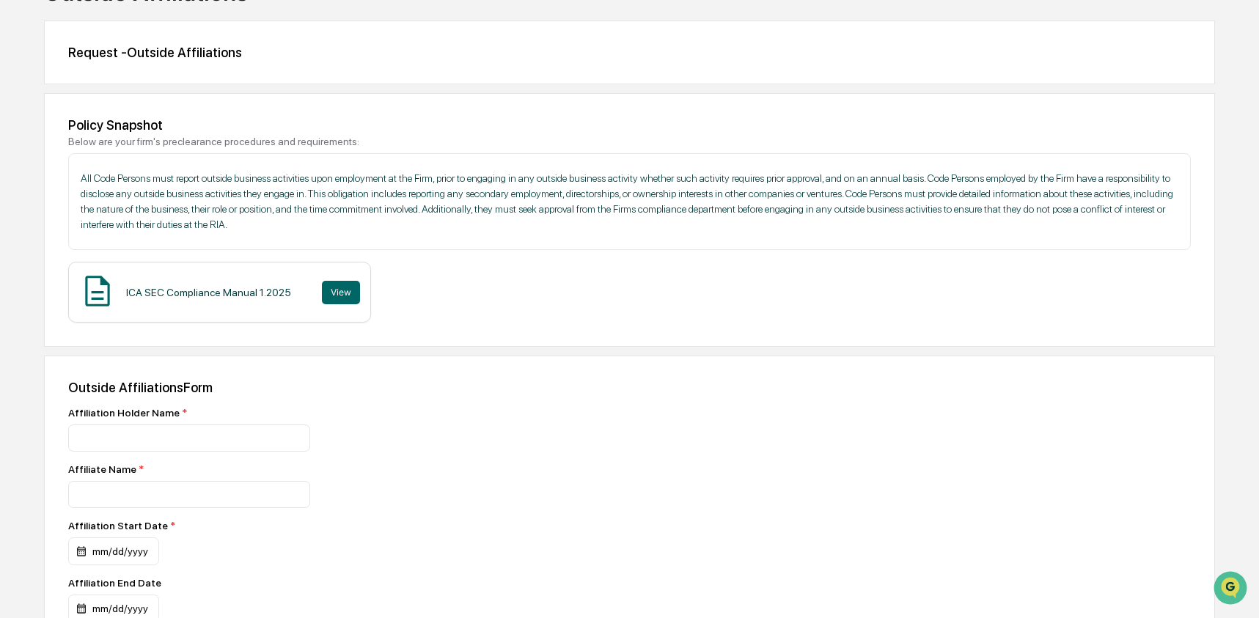
scroll to position [99, 0]
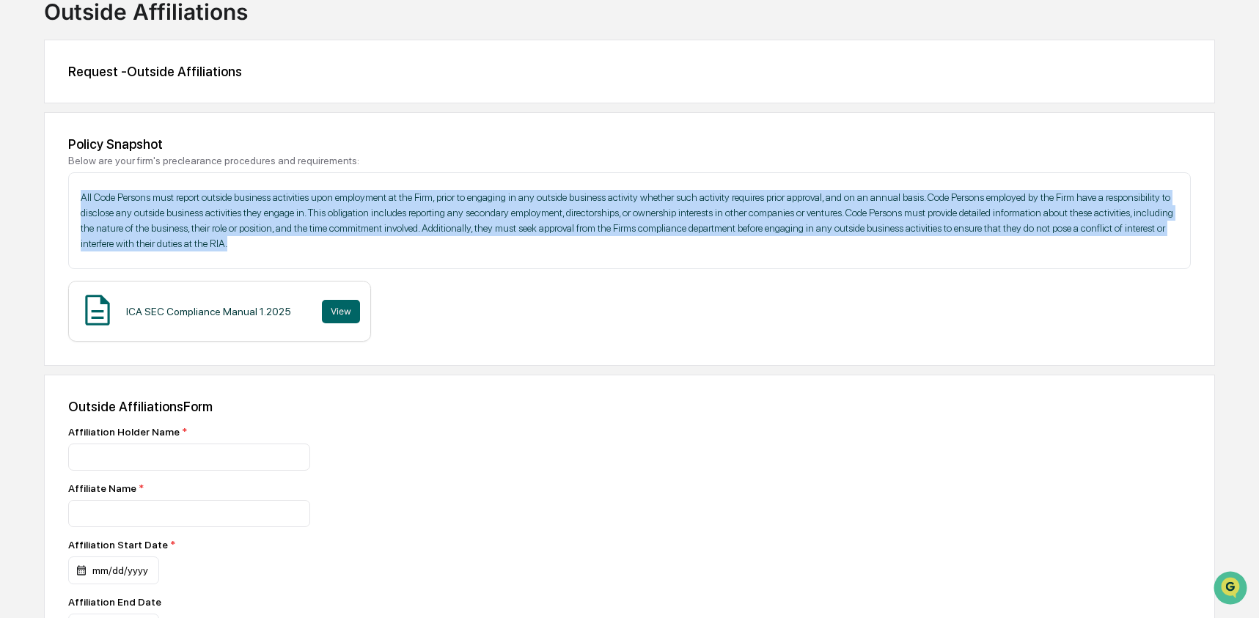
drag, startPoint x: 76, startPoint y: 191, endPoint x: 772, endPoint y: 252, distance: 698.4
click at [772, 252] on div "All Code Persons must report outside business activities upon employment at the…" at bounding box center [629, 220] width 1122 height 97
click at [772, 251] on p "All Code Persons must report outside business activities upon employment at the…" at bounding box center [629, 221] width 1097 height 62
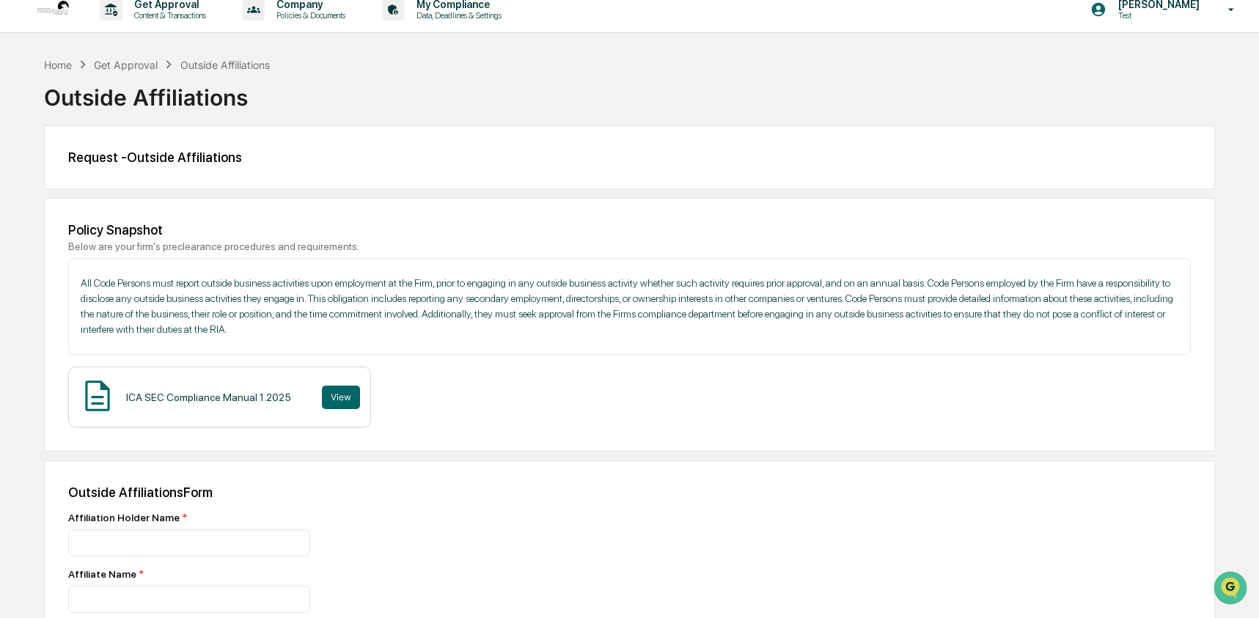
scroll to position [0, 0]
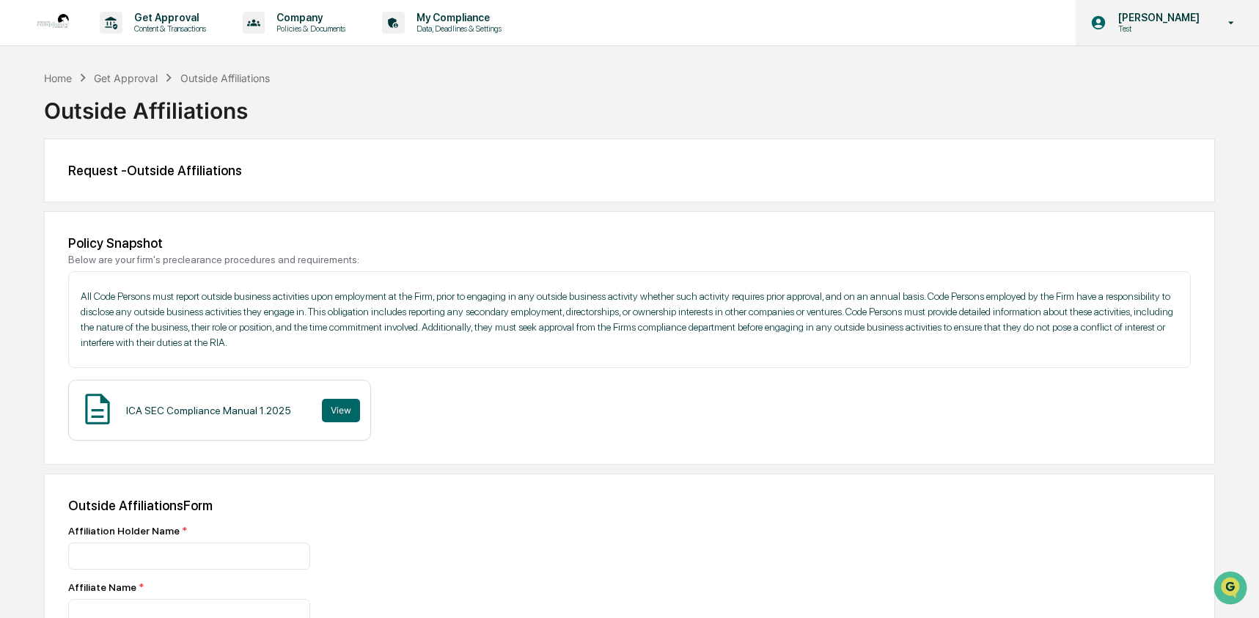
click at [1101, 19] on icon at bounding box center [1099, 23] width 14 height 14
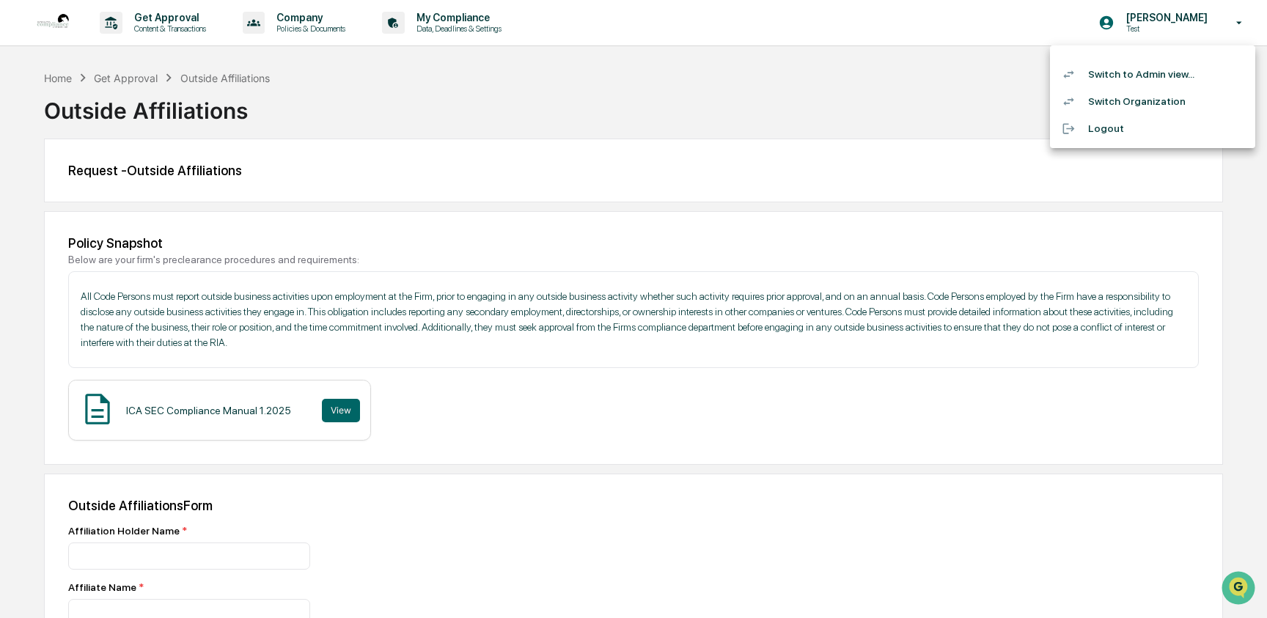
click at [1088, 73] on li "Switch to Admin view..." at bounding box center [1152, 74] width 205 height 27
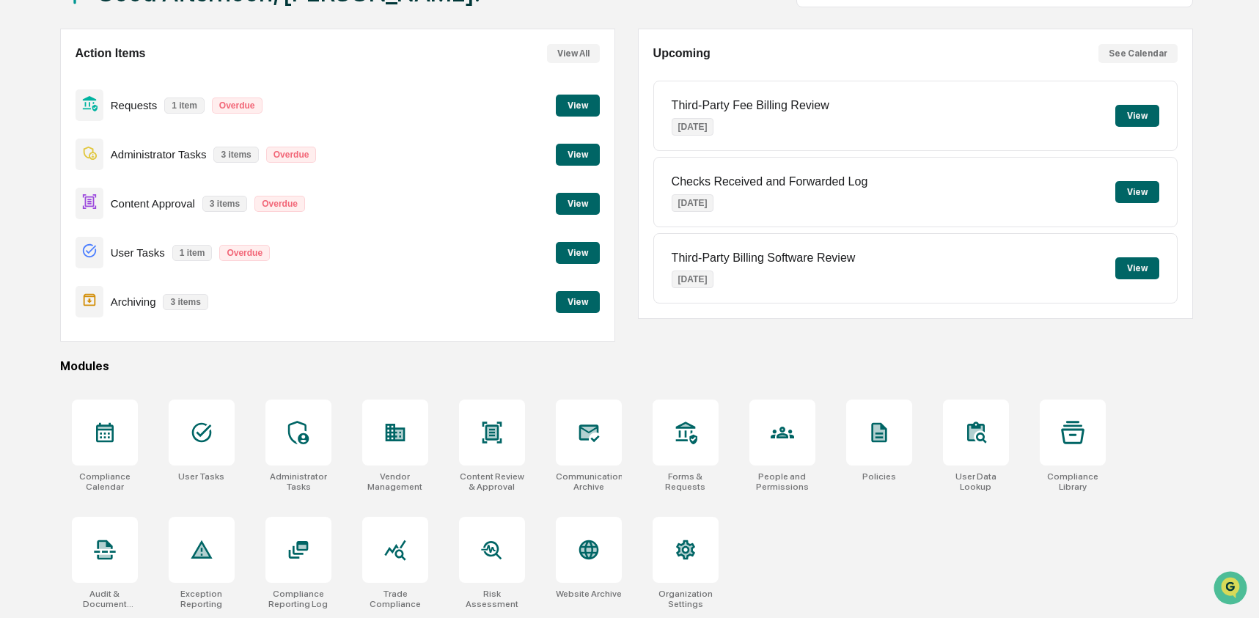
scroll to position [117, 0]
click at [871, 561] on div "Compliance Calendar User Tasks Administrator Tasks Vendor Management Content Re…" at bounding box center [626, 504] width 1133 height 227
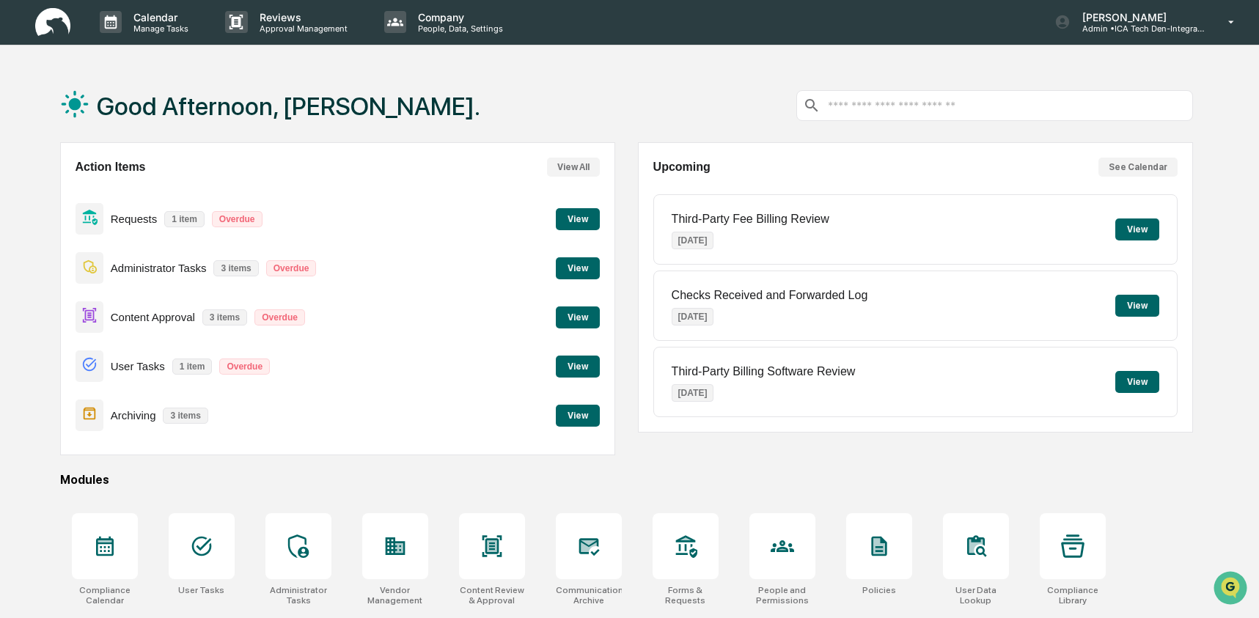
scroll to position [0, 0]
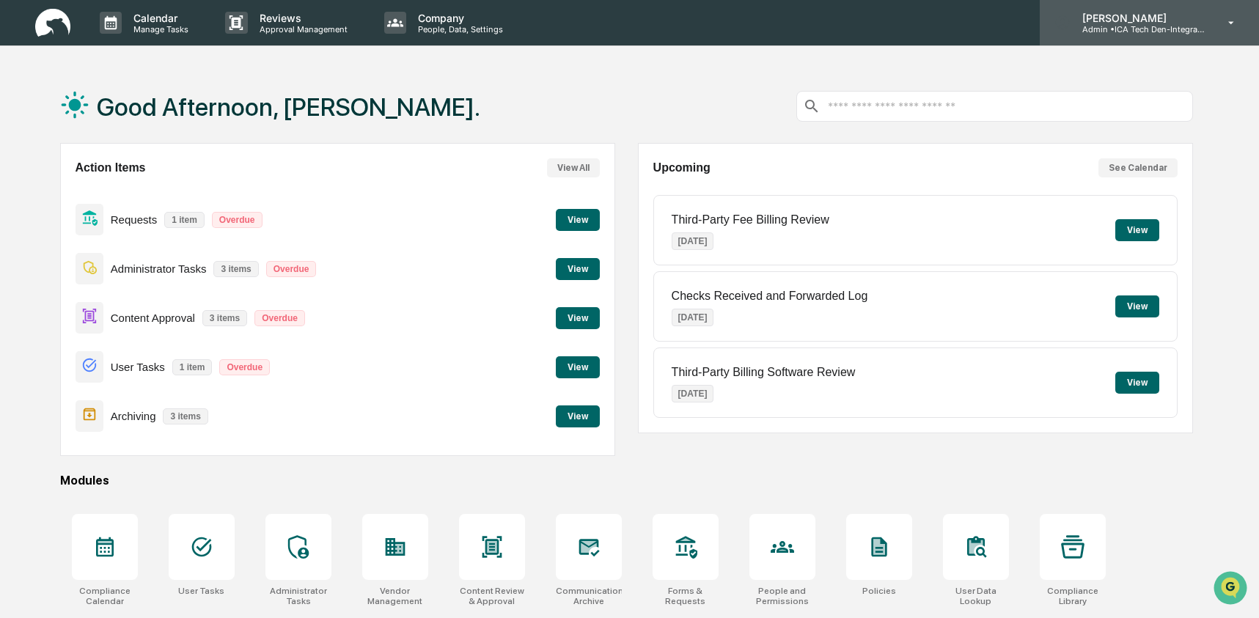
click at [1130, 23] on p "[PERSON_NAME]" at bounding box center [1138, 18] width 136 height 12
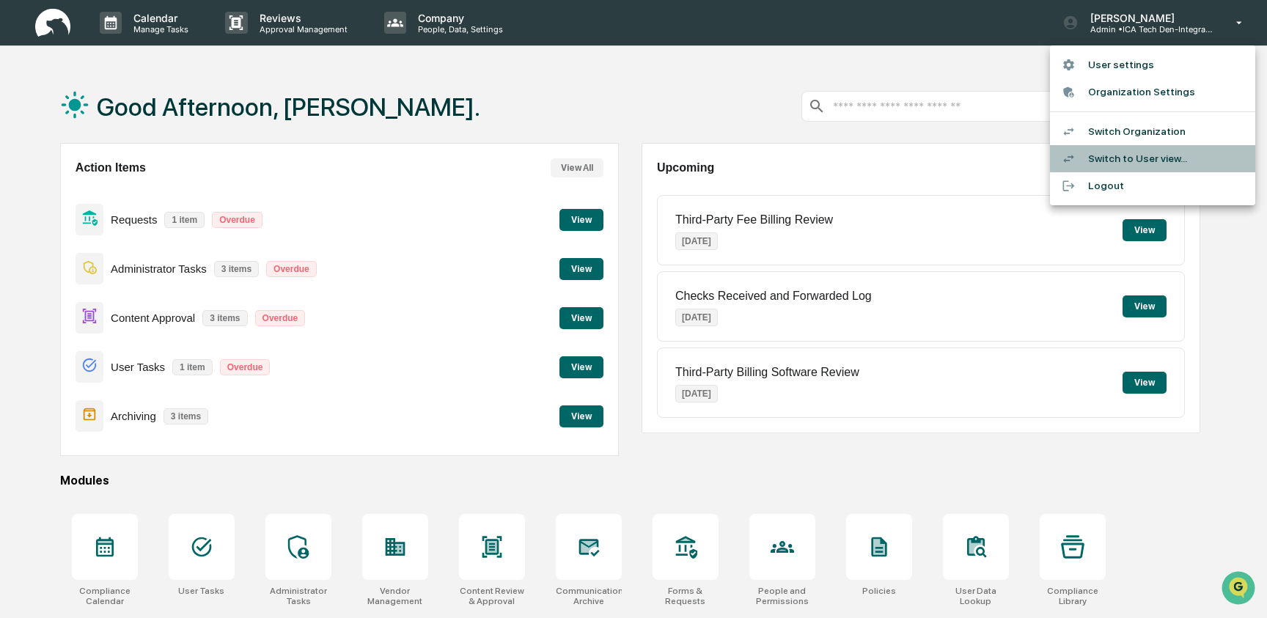
click at [1095, 155] on li "Switch to User view..." at bounding box center [1152, 158] width 205 height 27
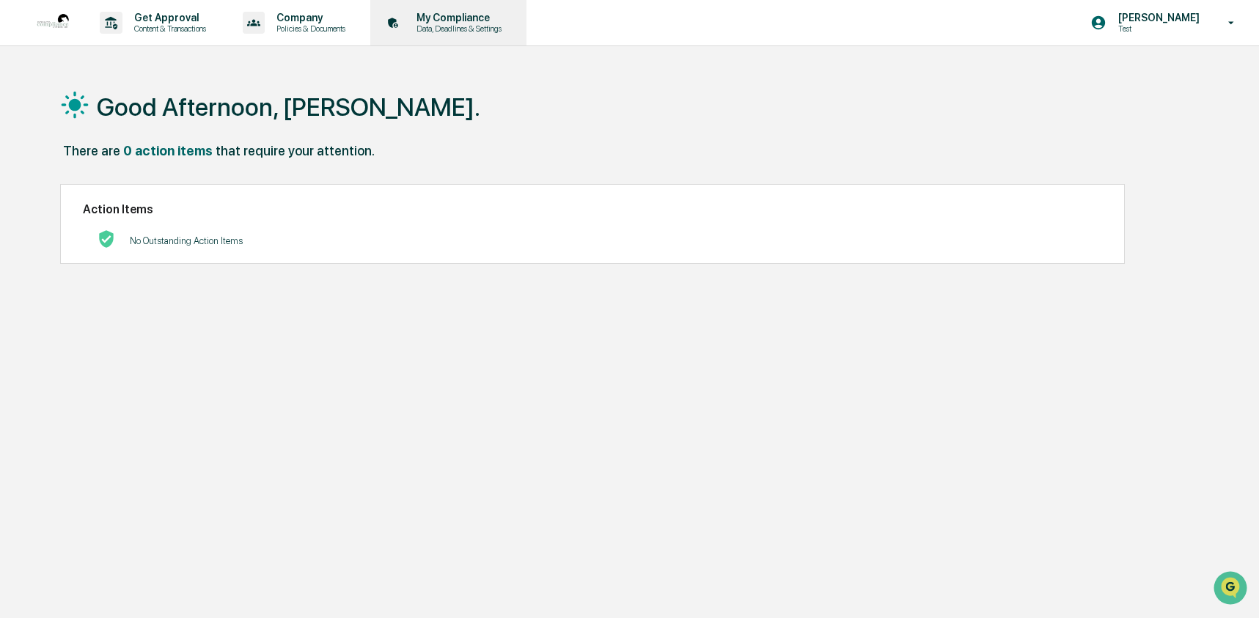
click at [454, 26] on p "Data, Deadlines & Settings" at bounding box center [457, 28] width 104 height 10
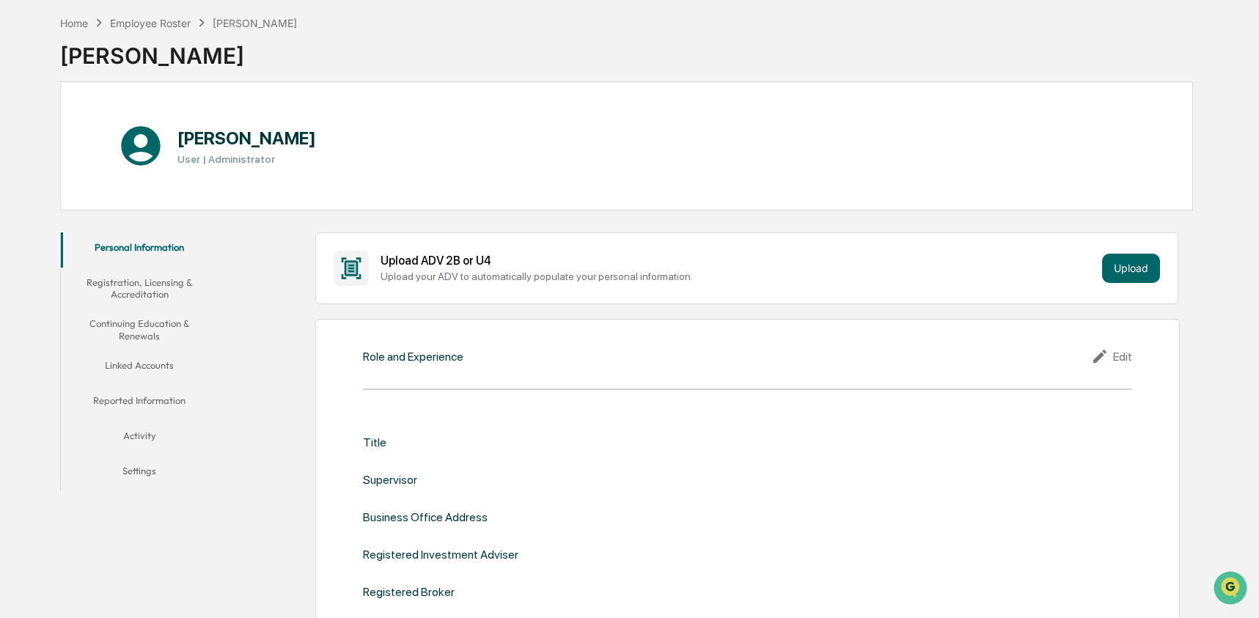
scroll to position [164, 0]
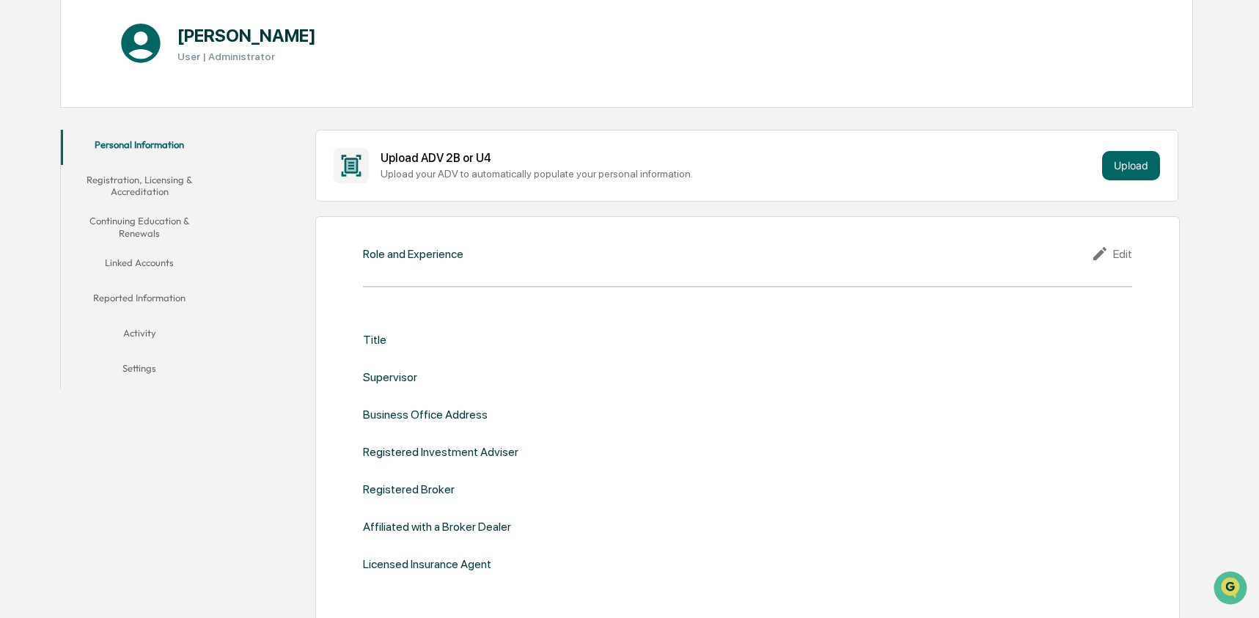
click at [135, 216] on button "Continuing Education & Renewals" at bounding box center [140, 227] width 158 height 42
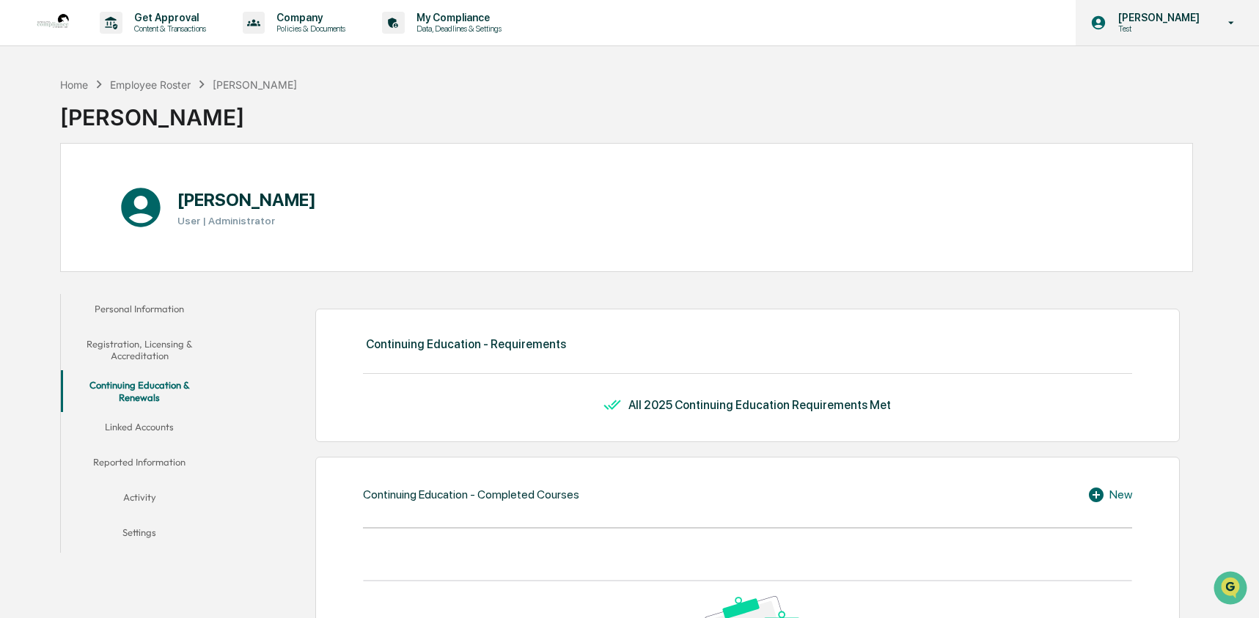
click at [1110, 21] on p "[PERSON_NAME]" at bounding box center [1156, 18] width 100 height 12
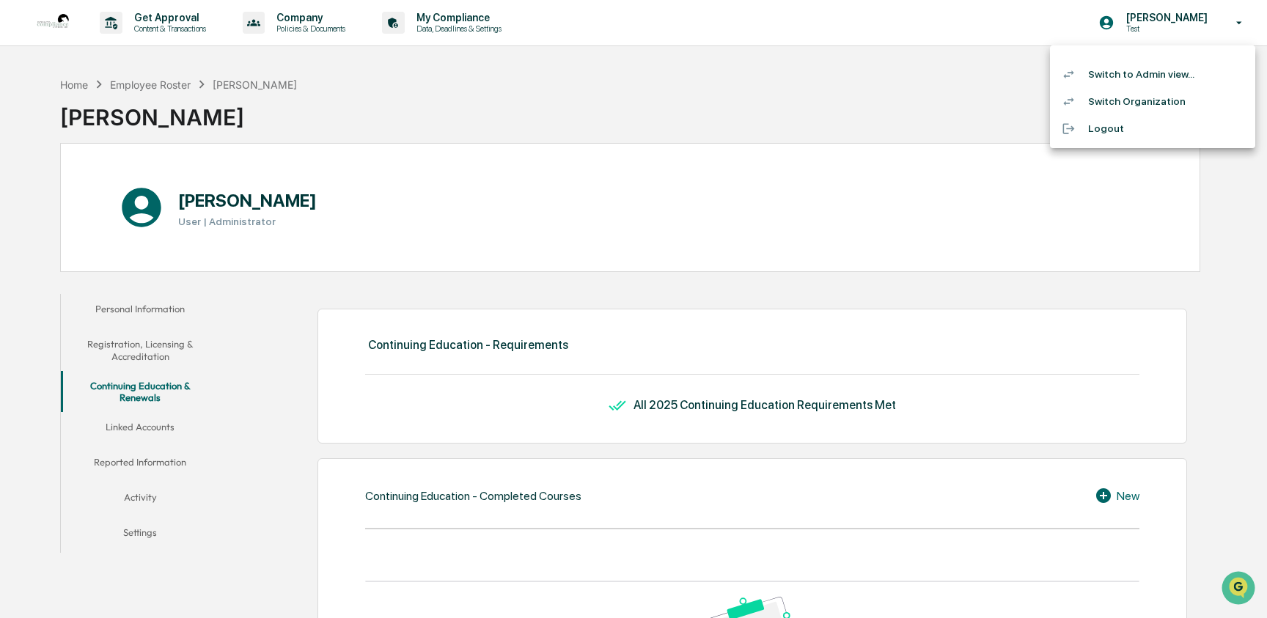
click at [1106, 75] on li "Switch to Admin view..." at bounding box center [1152, 74] width 205 height 27
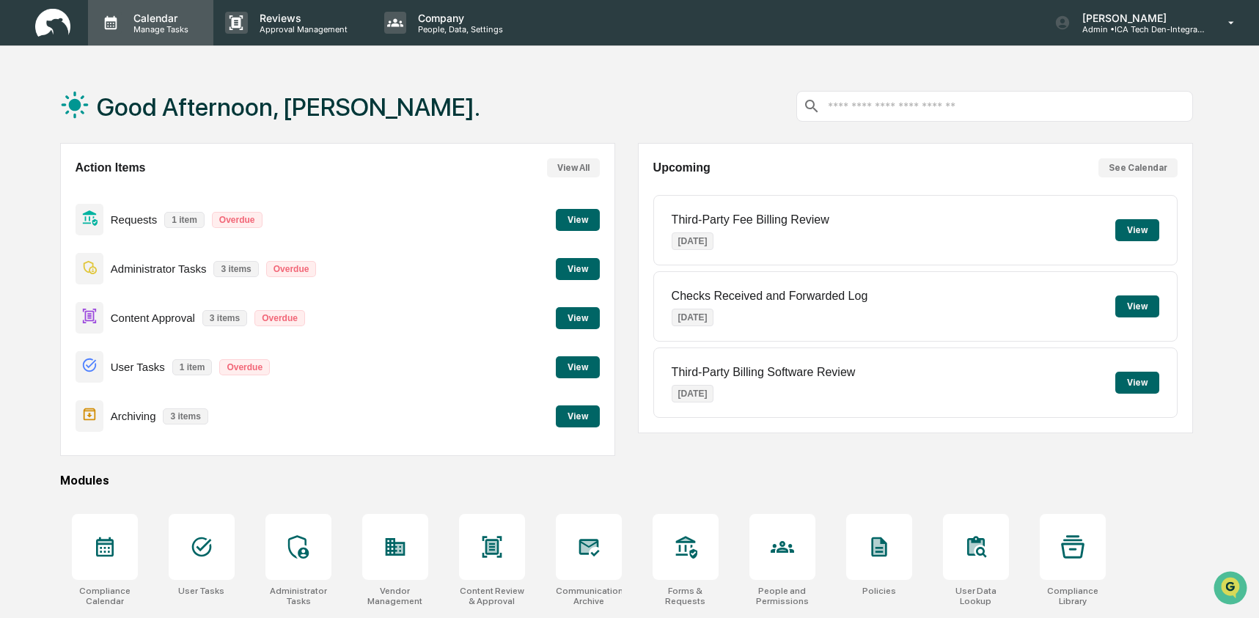
click at [152, 23] on p "Calendar" at bounding box center [159, 18] width 74 height 12
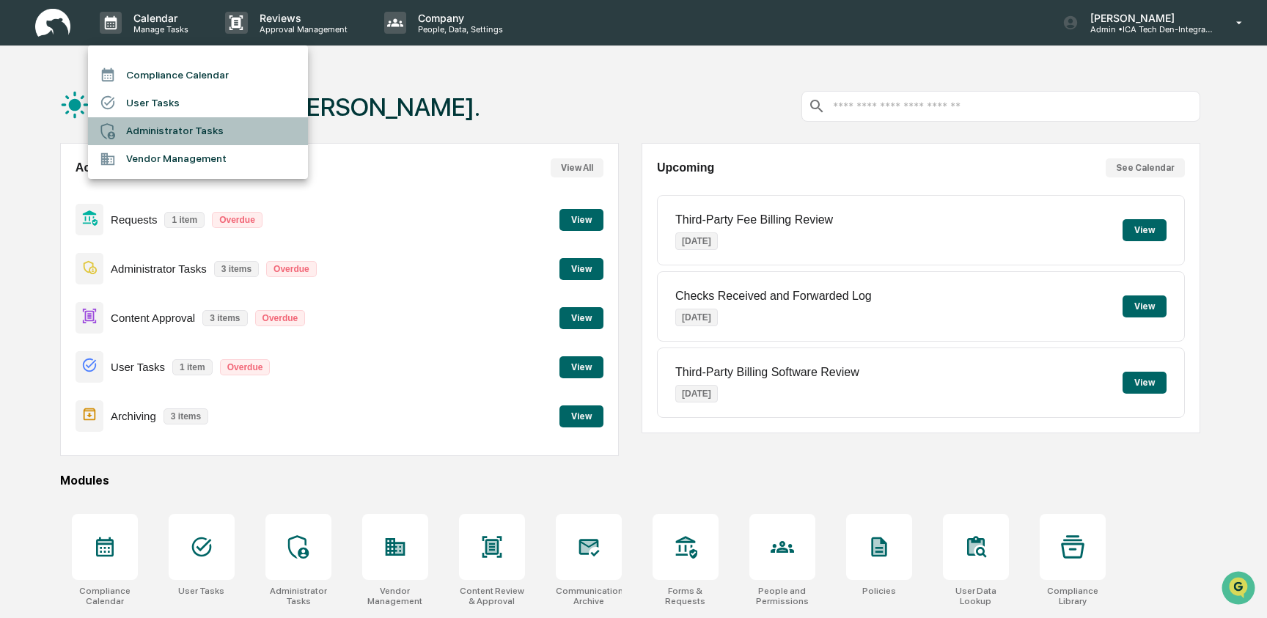
click at [158, 133] on li "Administrator Tasks" at bounding box center [198, 131] width 220 height 28
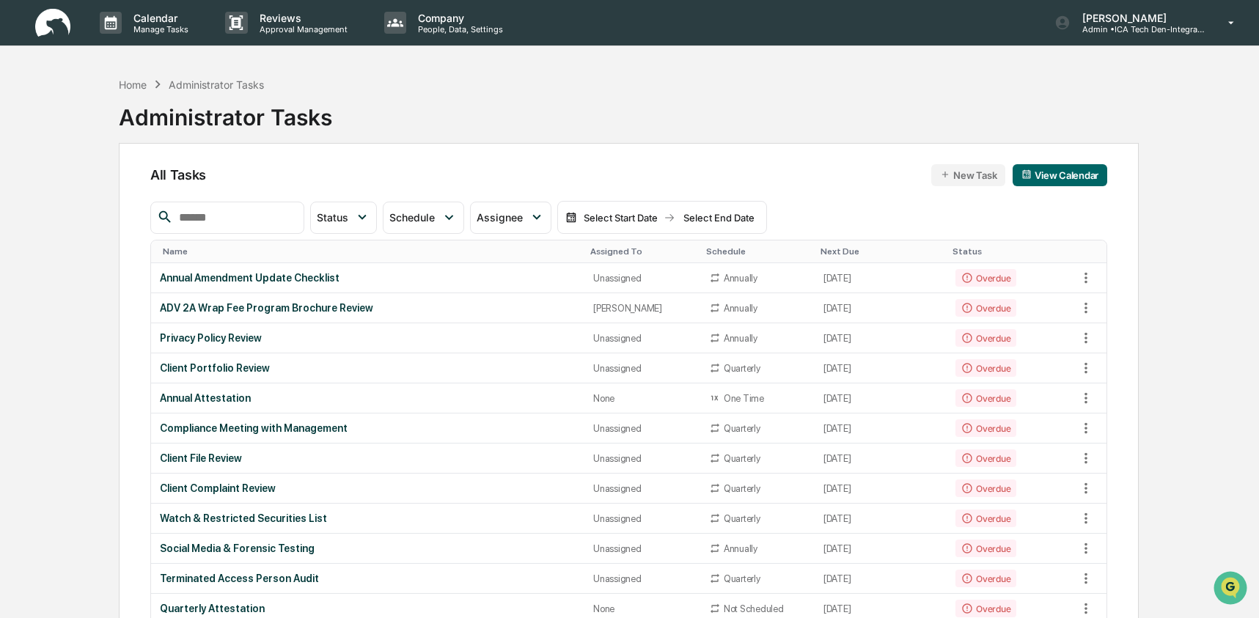
click at [196, 214] on input "text" at bounding box center [235, 217] width 125 height 19
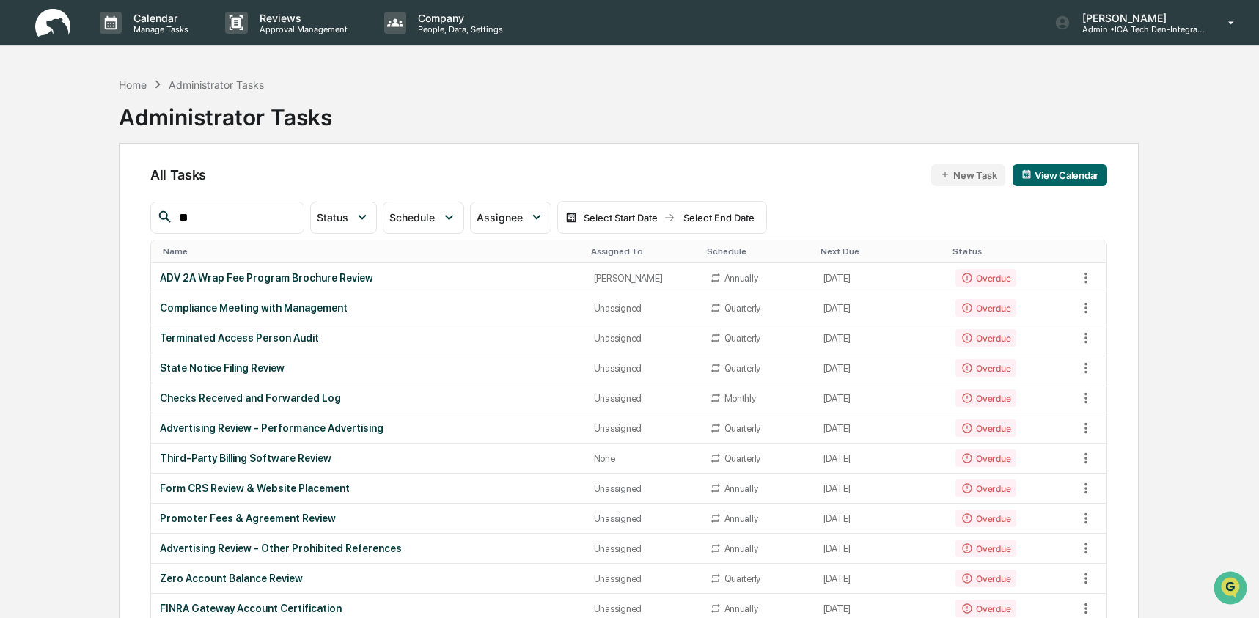
click at [218, 216] on input "**" at bounding box center [235, 217] width 125 height 19
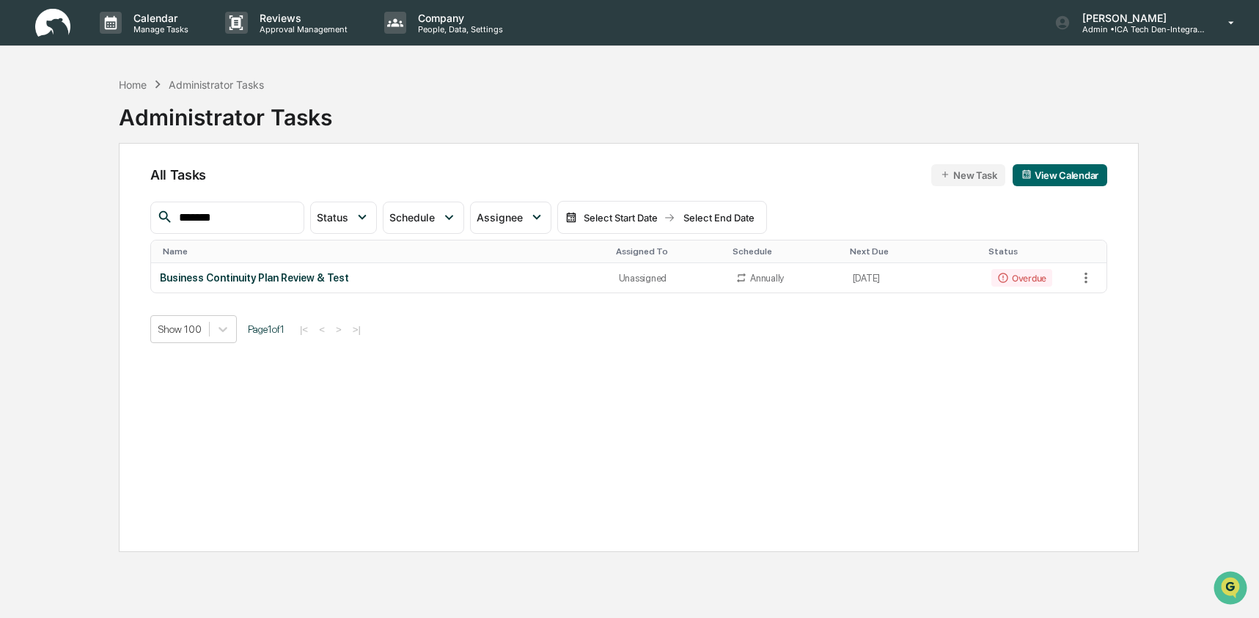
click at [228, 212] on input "*******" at bounding box center [235, 217] width 125 height 19
type input "**"
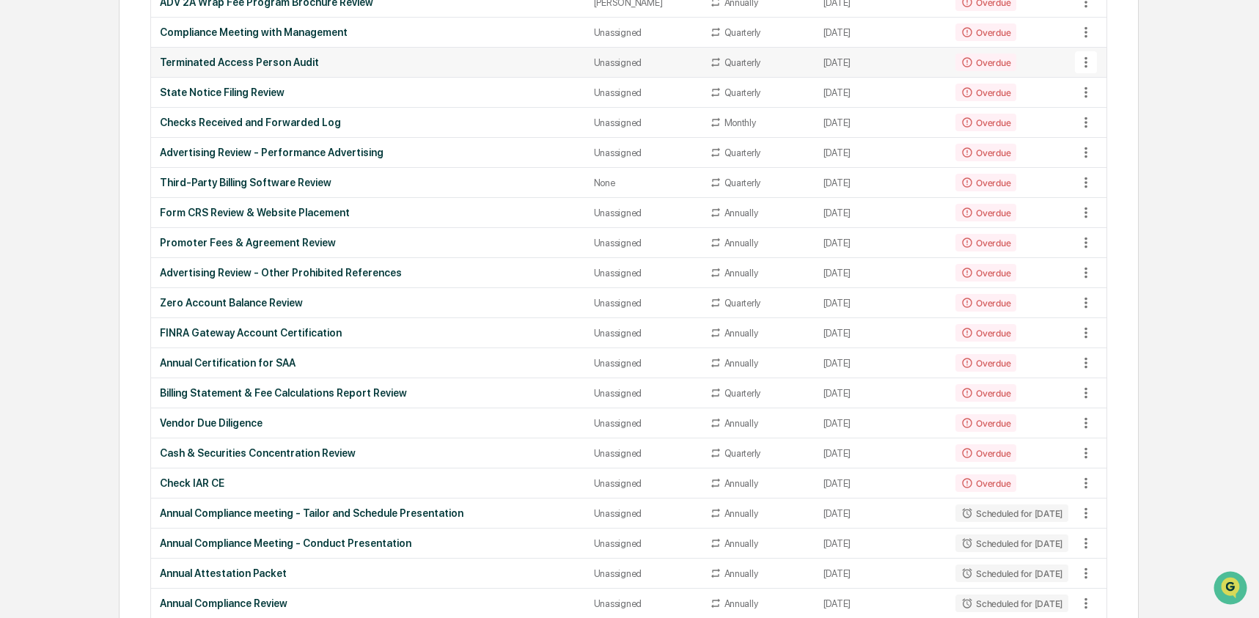
scroll to position [360, 0]
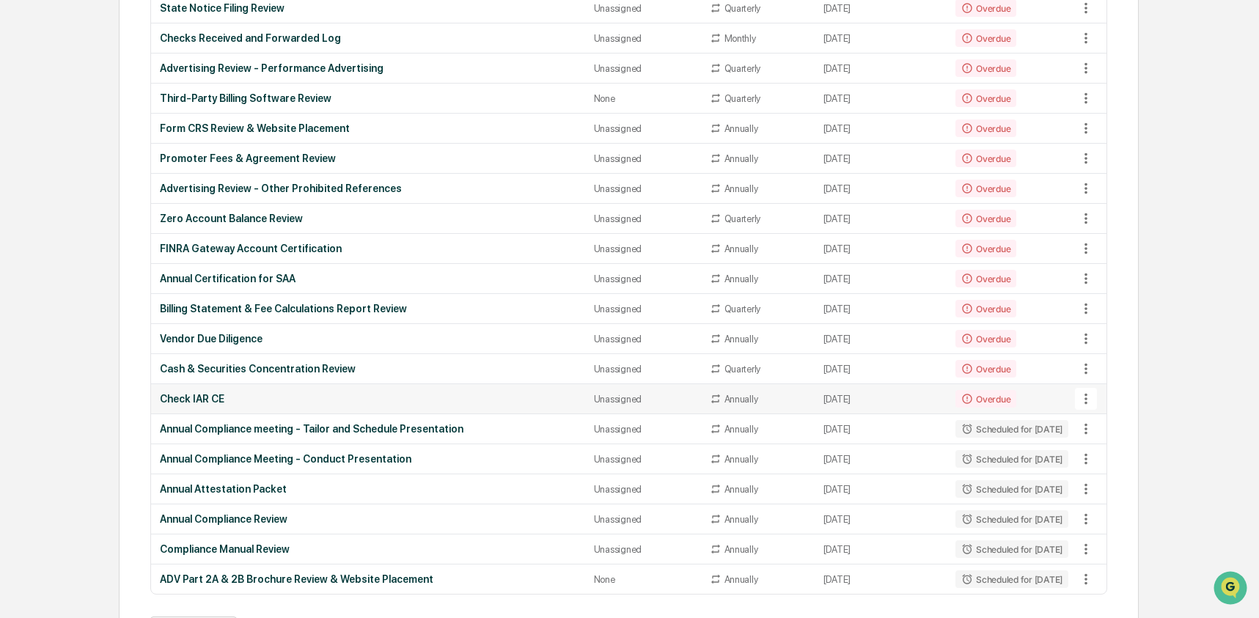
click at [204, 397] on div "Check IAR CE" at bounding box center [368, 399] width 416 height 12
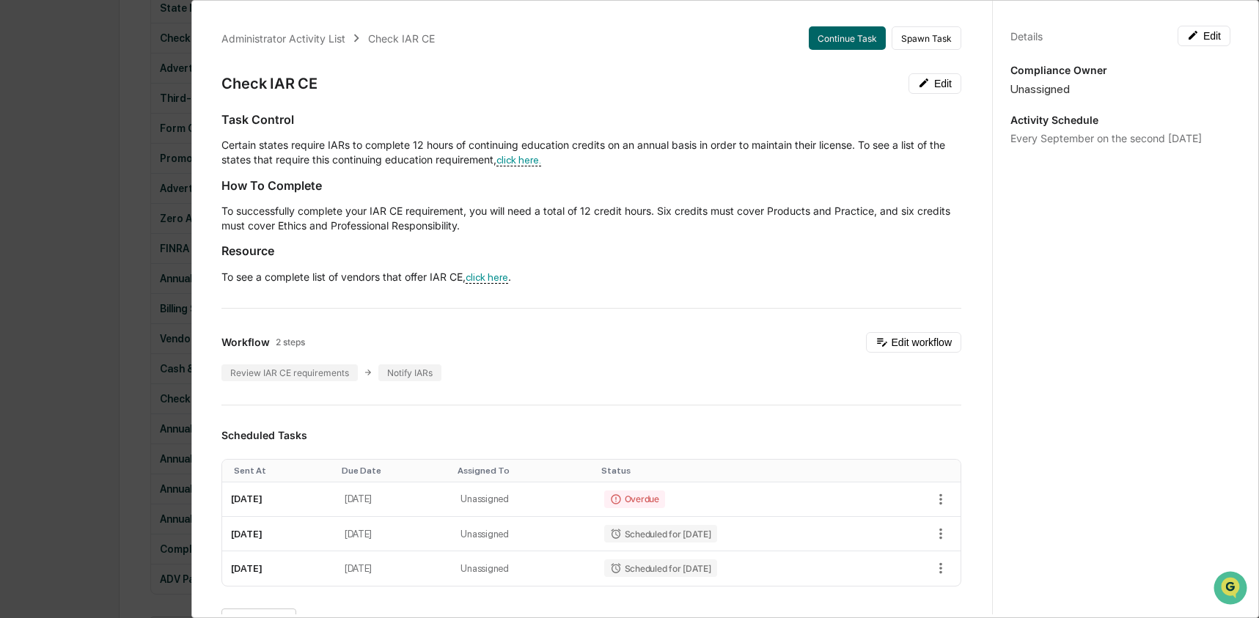
scroll to position [0, 0]
click at [115, 188] on div "Administrator Activity List Check IAR CE Continue Task Spawn Task Check IAR CE …" at bounding box center [629, 309] width 1259 height 618
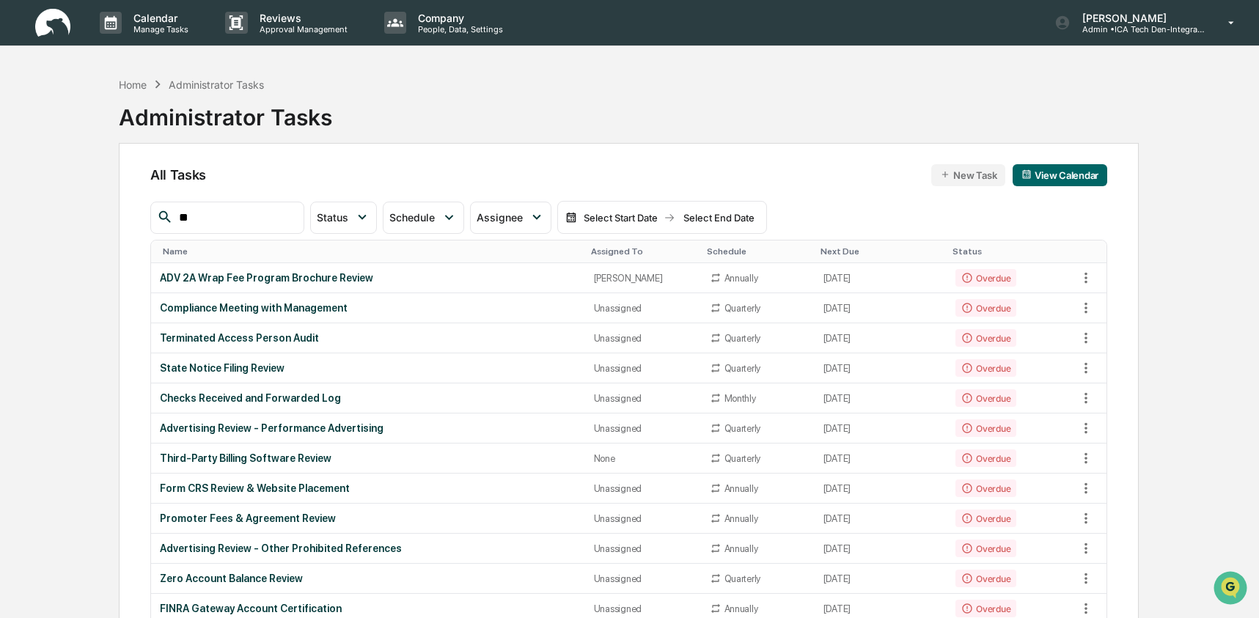
click at [58, 30] on img at bounding box center [52, 23] width 35 height 29
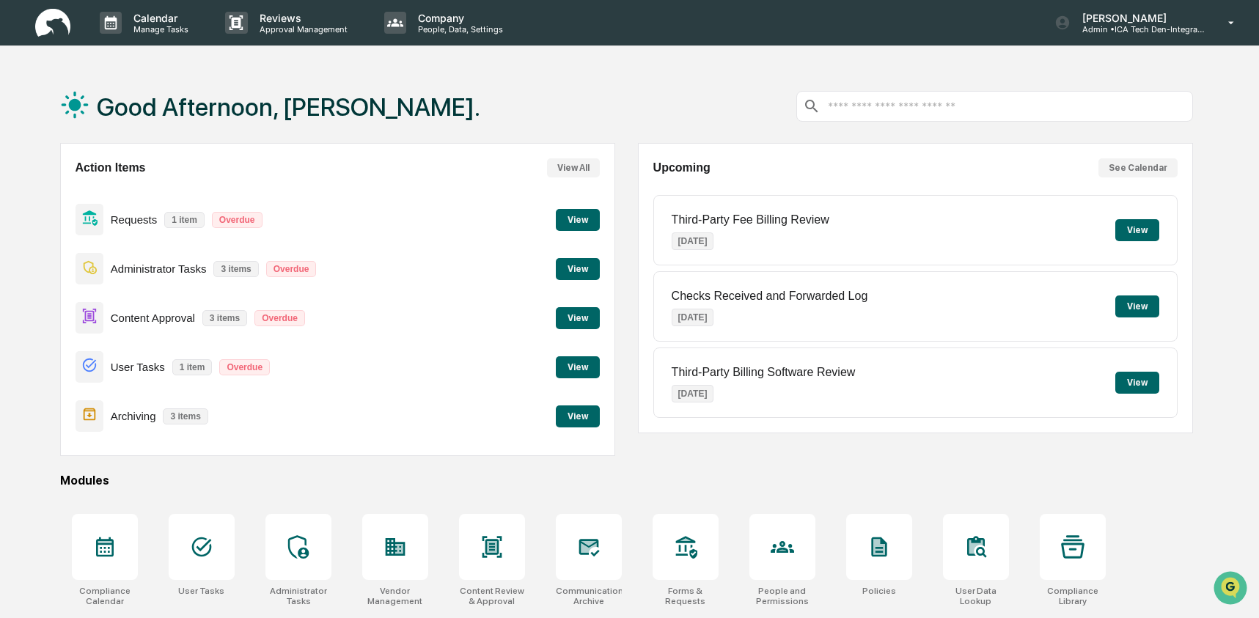
click at [526, 110] on div "Good Afternoon, [PERSON_NAME]." at bounding box center [626, 106] width 1133 height 73
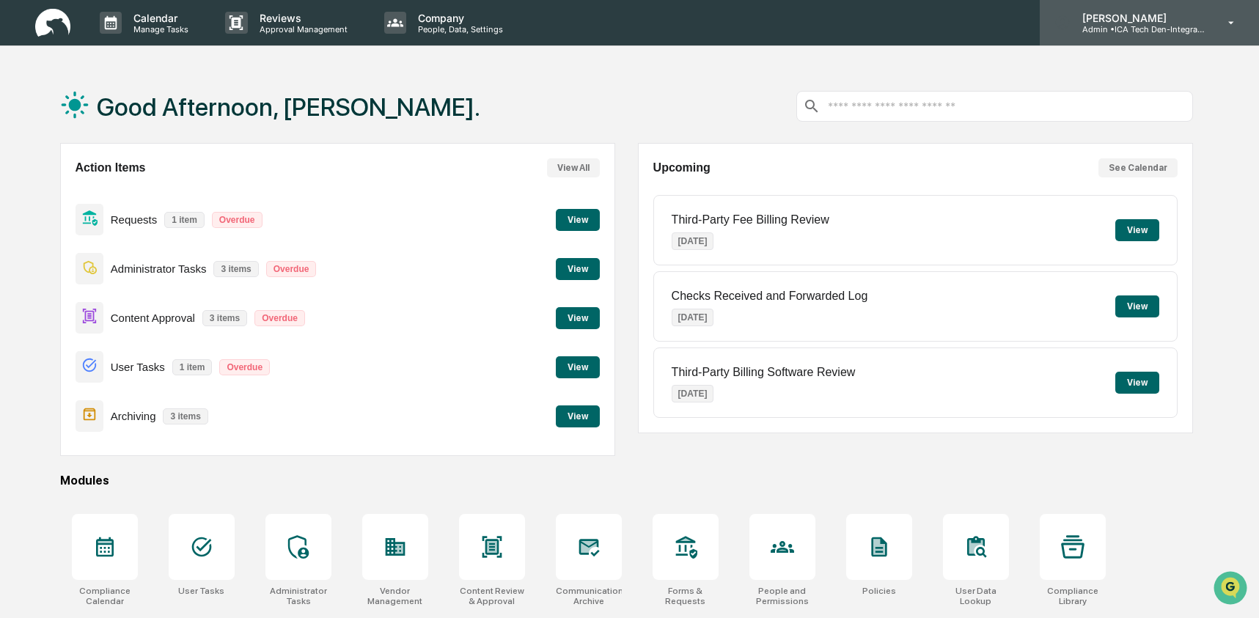
click at [1188, 30] on p "Admin • ICA Tech Den-Integrated Compliance Advisors" at bounding box center [1138, 29] width 136 height 10
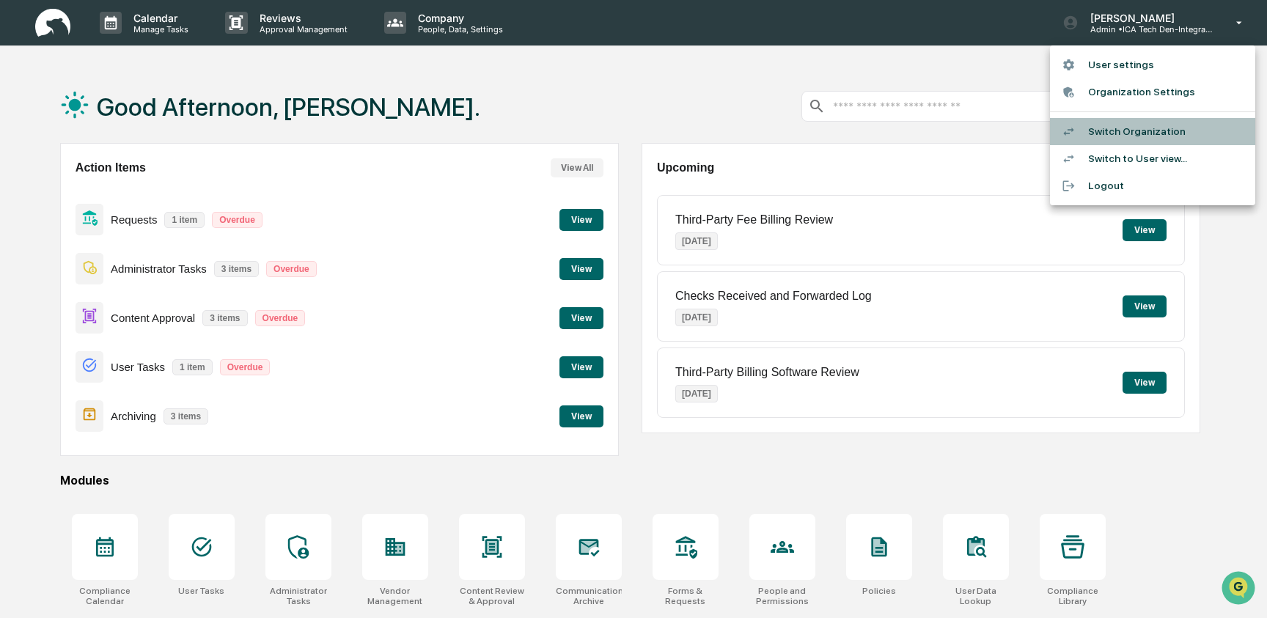
click at [1144, 136] on li "Switch Organization" at bounding box center [1152, 131] width 205 height 27
